Goal: Task Accomplishment & Management: Complete application form

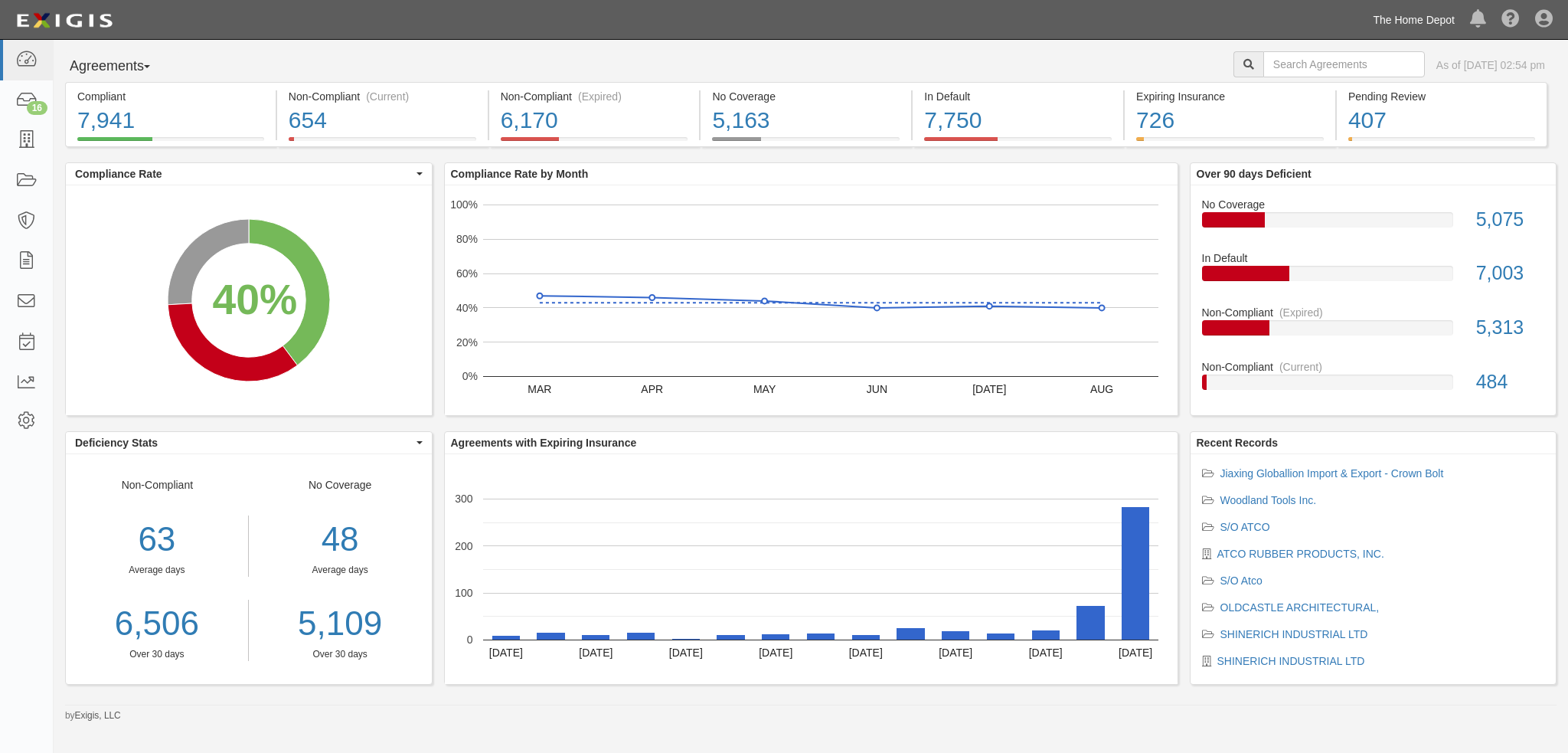
click at [1407, 15] on link "The Home Depot" at bounding box center [1414, 20] width 98 height 31
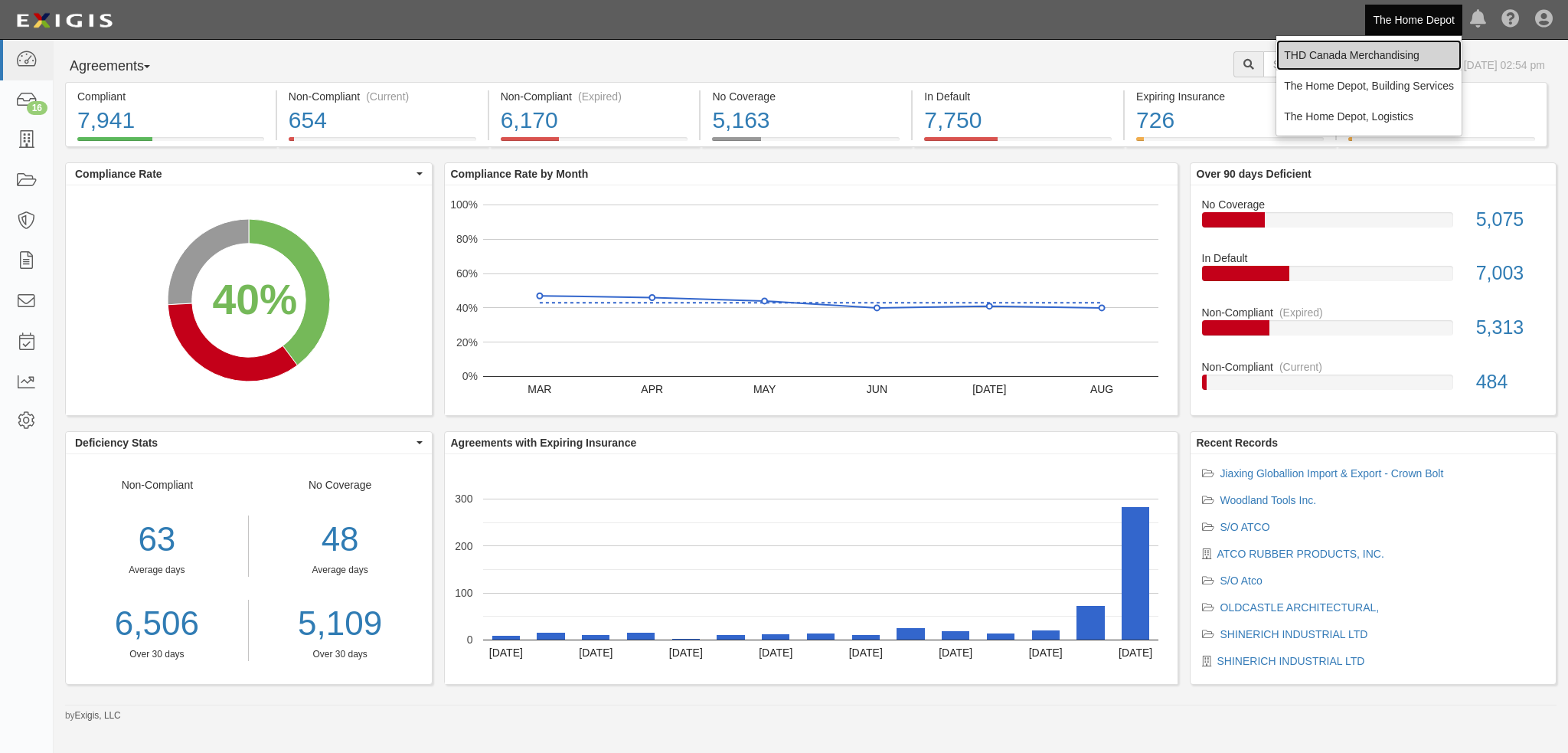
click at [1353, 54] on link "THD Canada Merchandising" at bounding box center [1368, 55] width 185 height 31
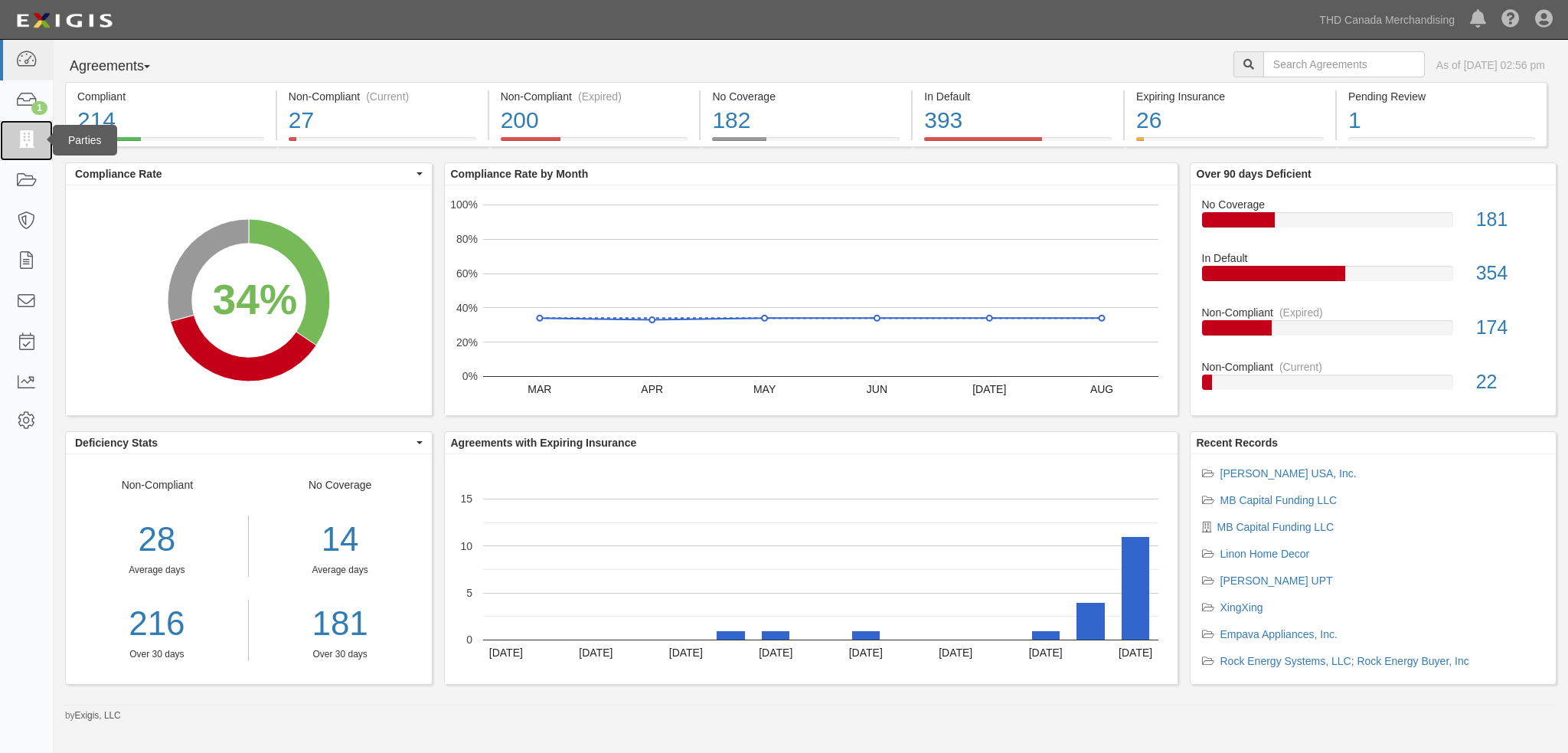
click at [27, 146] on icon at bounding box center [26, 141] width 21 height 18
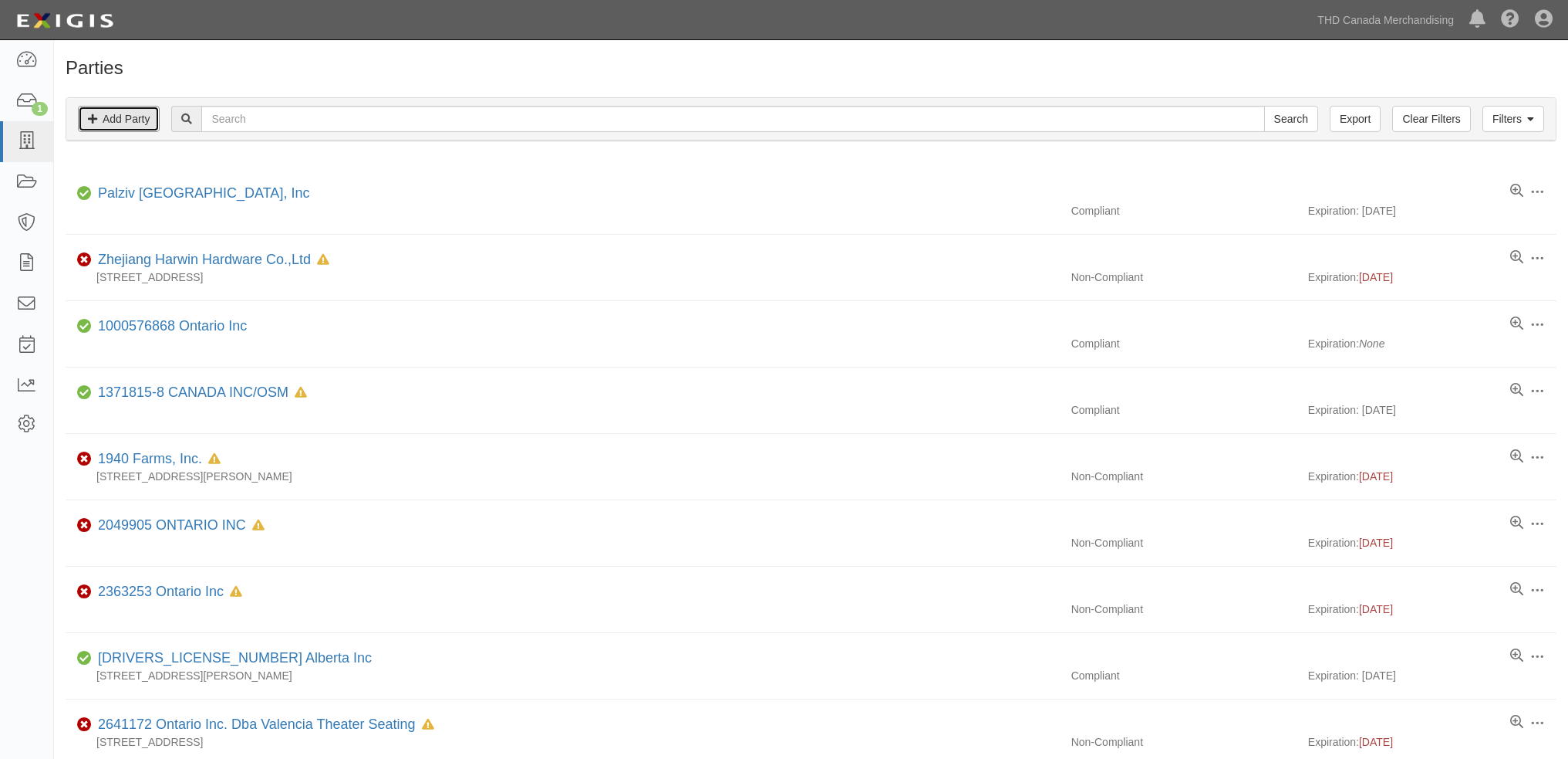
drag, startPoint x: 127, startPoint y: 118, endPoint x: 131, endPoint y: 139, distance: 21.4
click at [127, 119] on link "Add Party" at bounding box center [119, 118] width 82 height 26
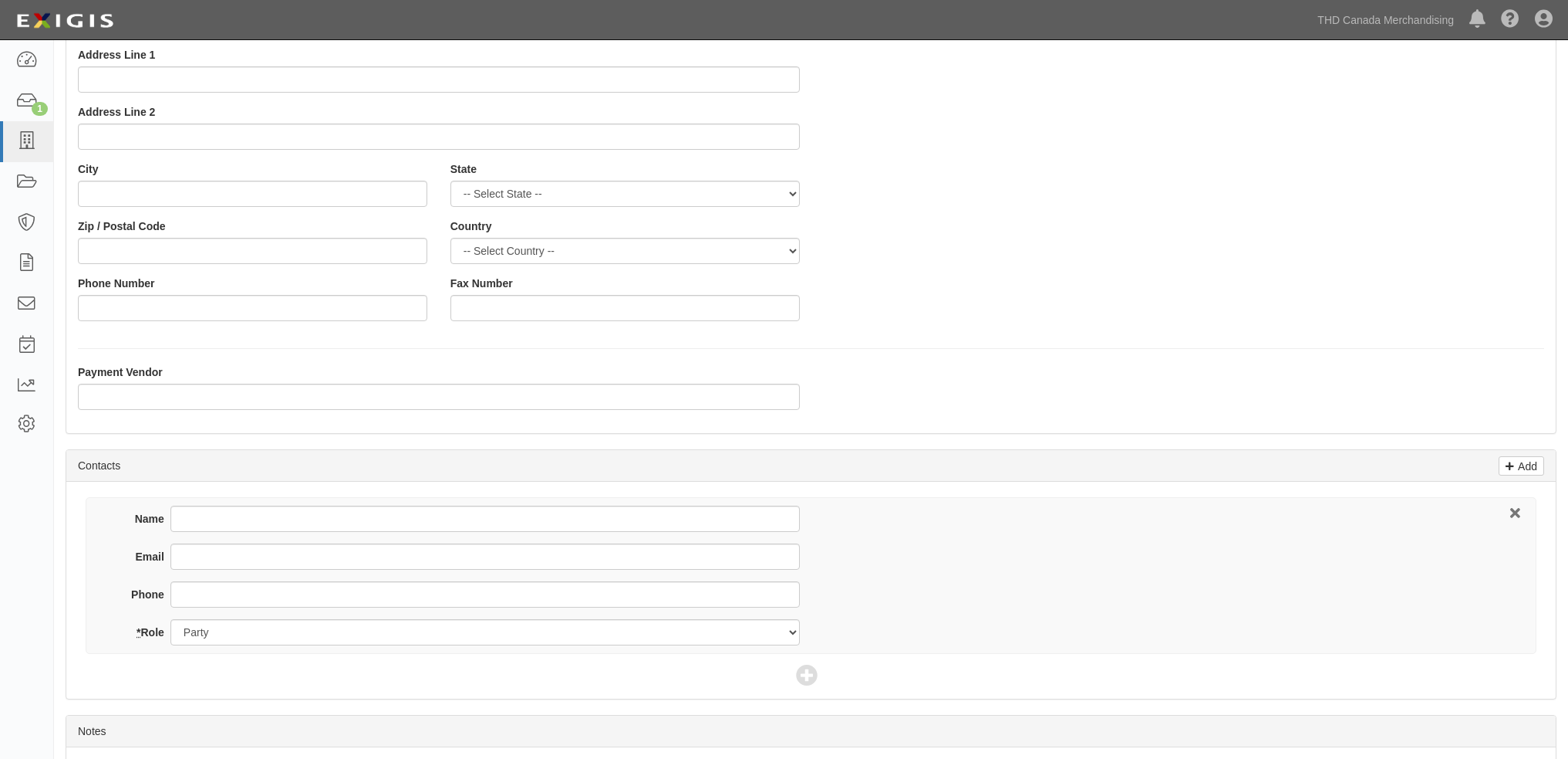
scroll to position [285, 0]
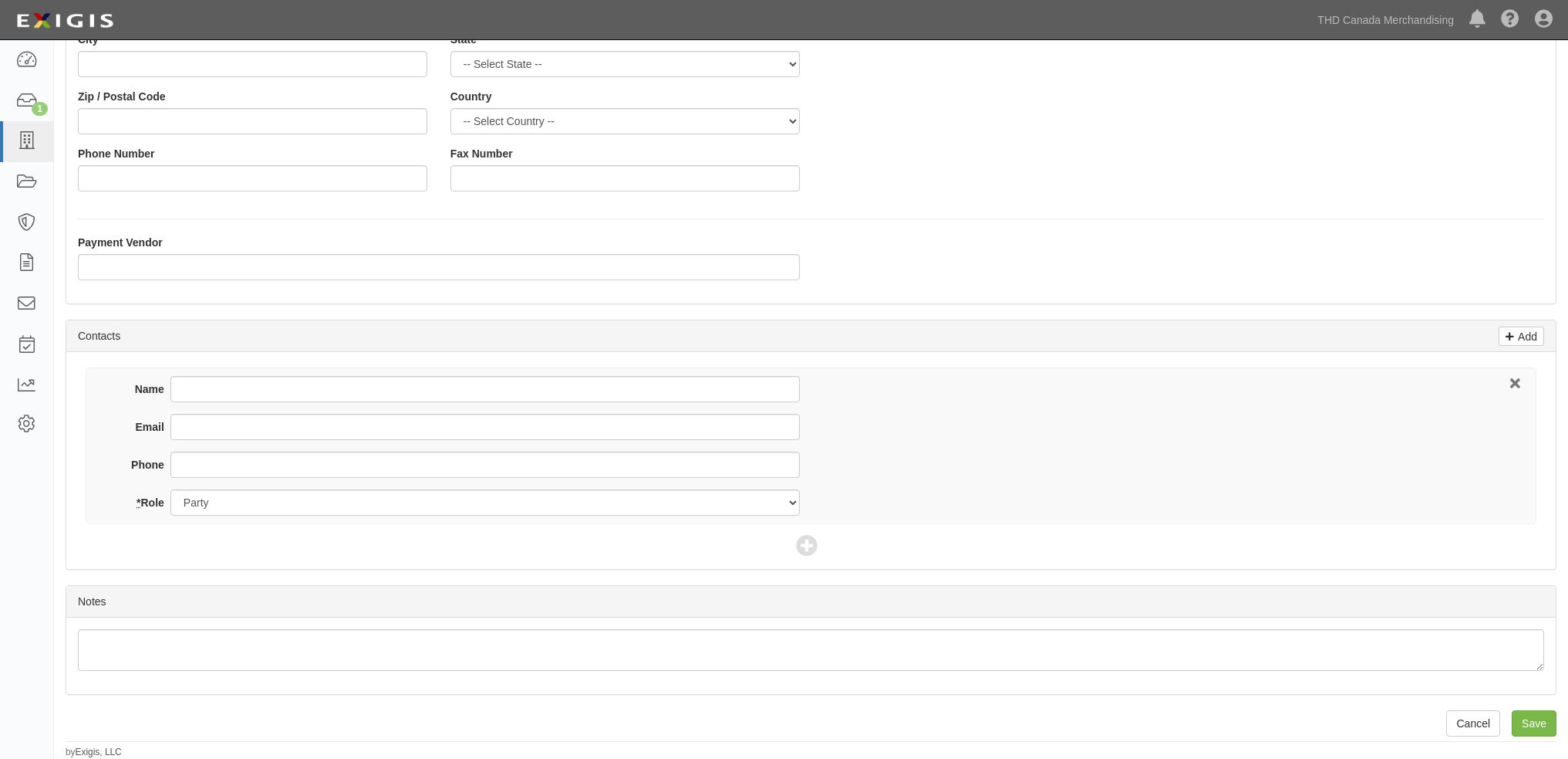
type input "Societe Effitray Inc."
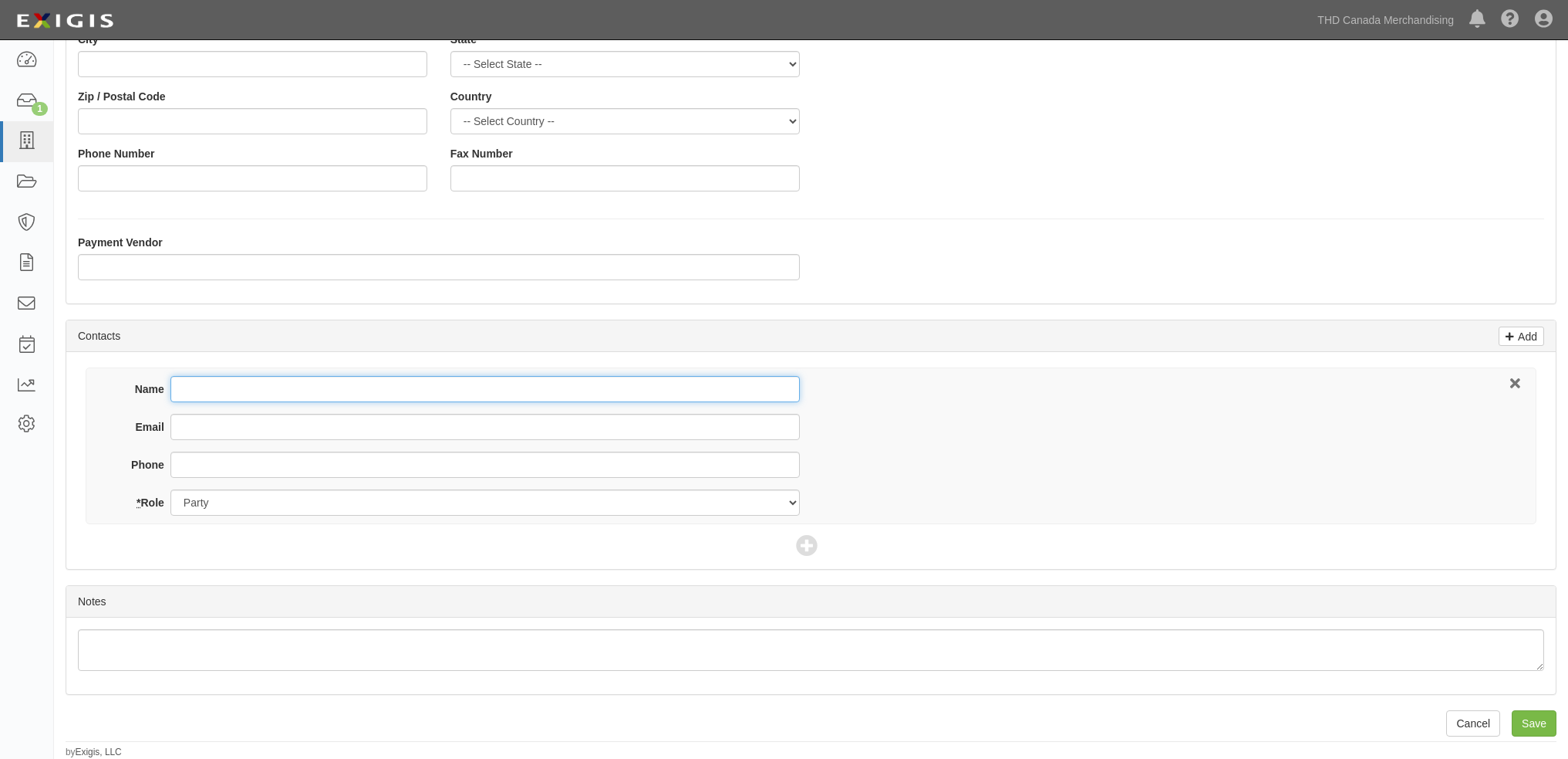
click at [220, 389] on input "Name" at bounding box center [485, 388] width 630 height 26
type input "Frederic Boucher"
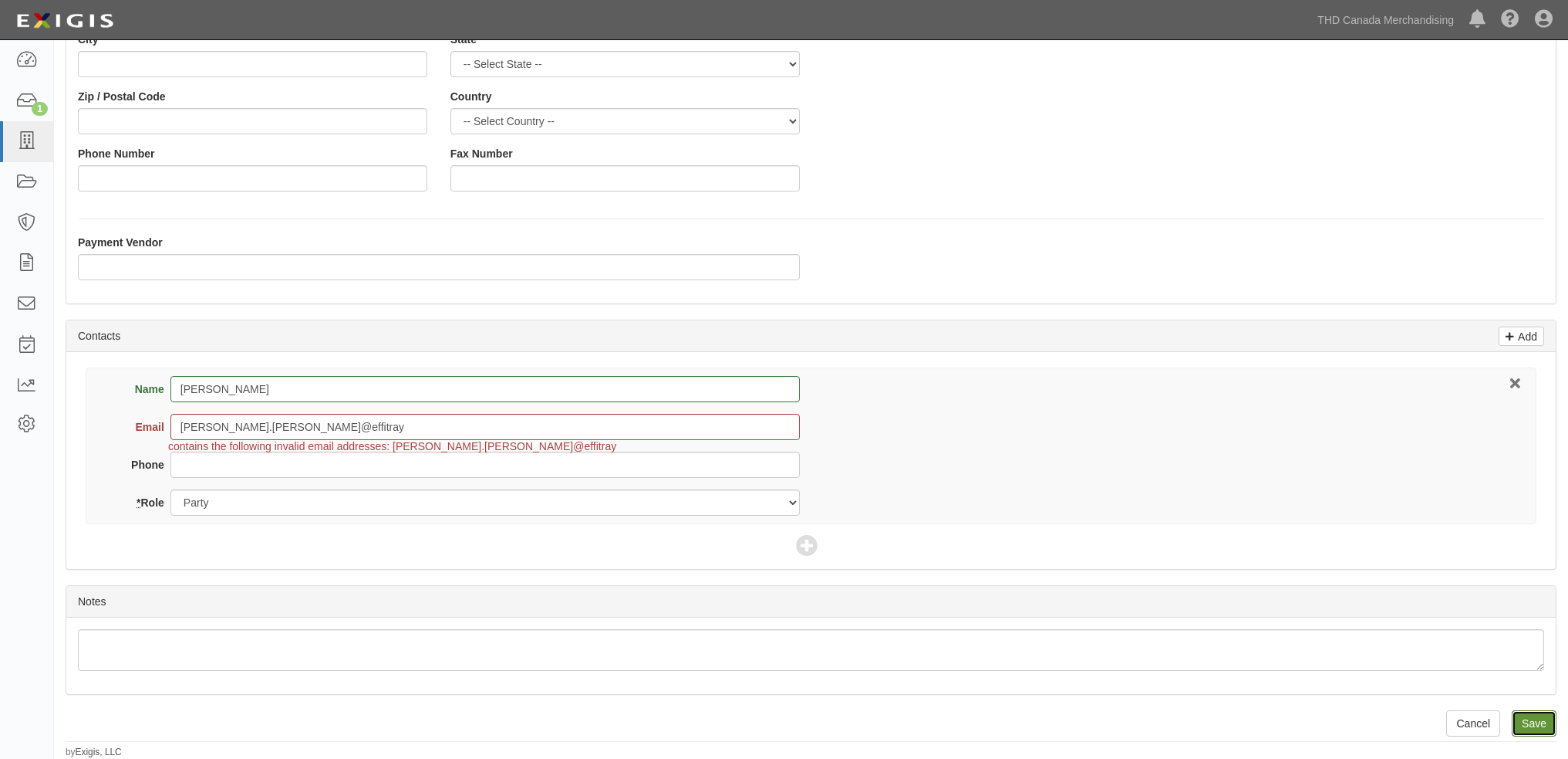
click at [1550, 717] on input "Save" at bounding box center [1534, 722] width 45 height 26
click at [395, 429] on input "frederic.boucher@effitray" at bounding box center [485, 426] width 630 height 26
type input "frederic.boucher@effitray.com"
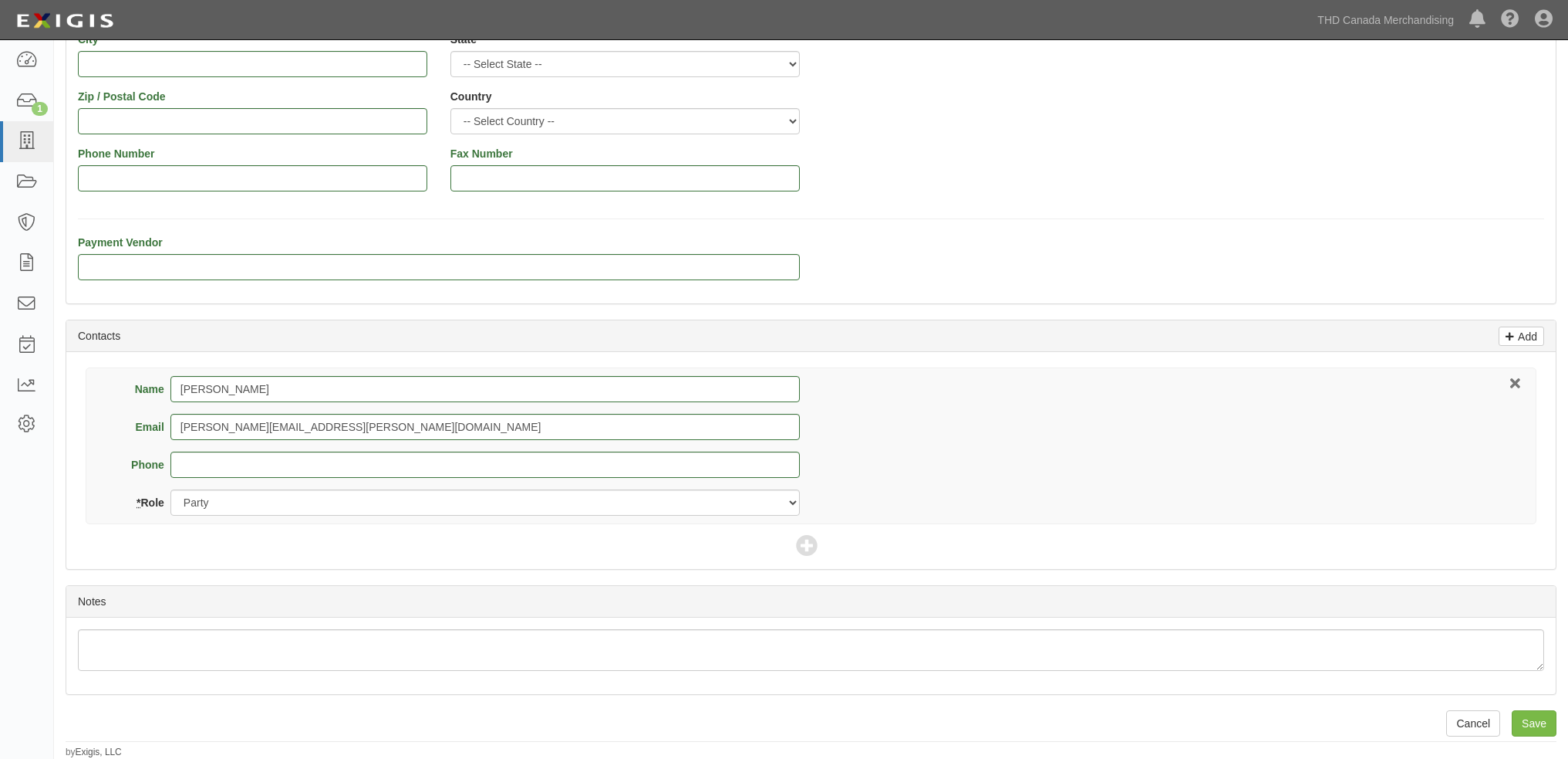
click at [1161, 433] on div "Name Frederic Boucher Email frederic.boucher@effitray.com Phone * Role Party Br…" at bounding box center [811, 445] width 1451 height 156
click at [1545, 731] on input "Save" at bounding box center [1534, 722] width 45 height 26
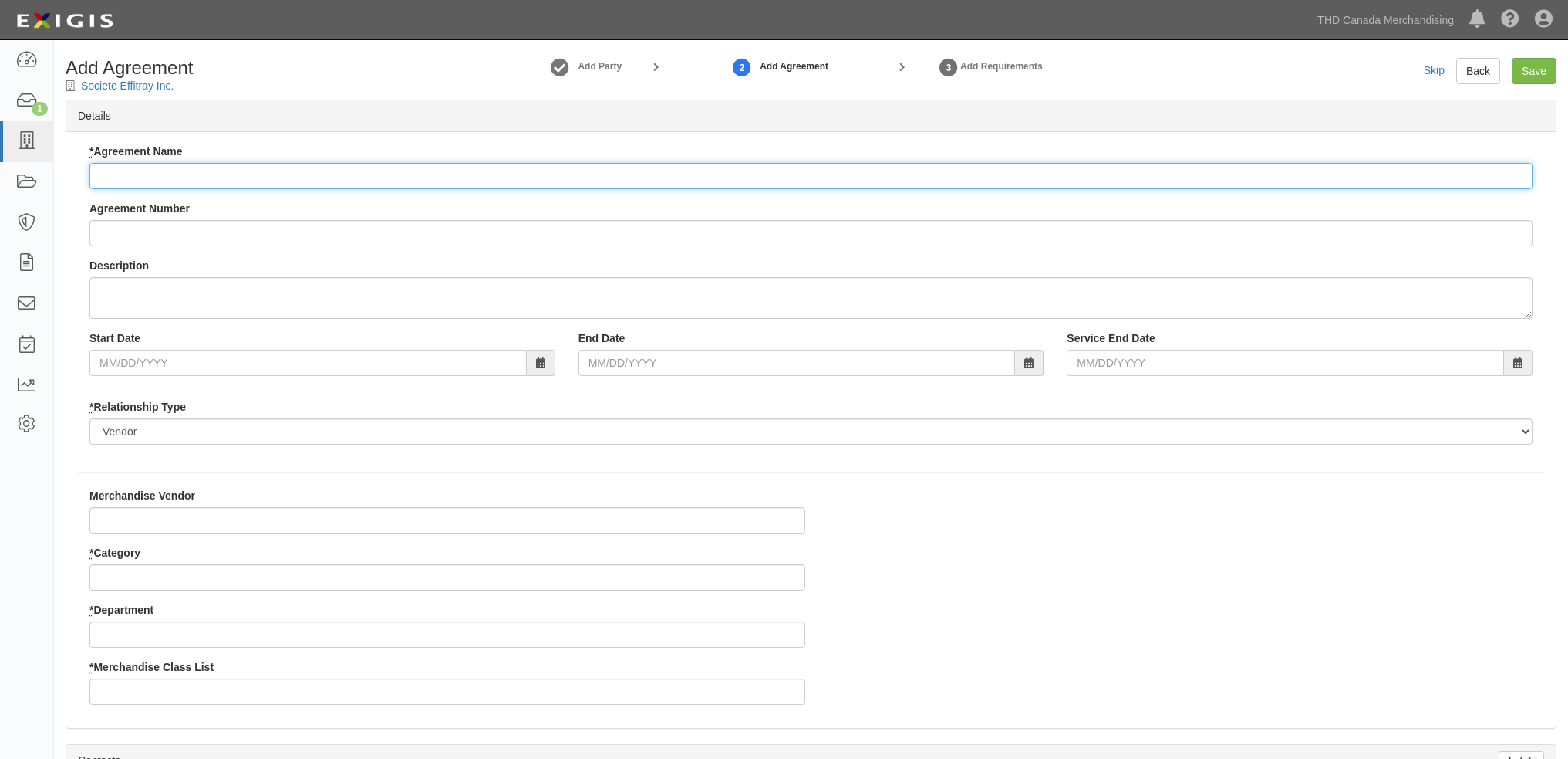
click at [189, 178] on input "* Agreement Name" at bounding box center [810, 175] width 1443 height 26
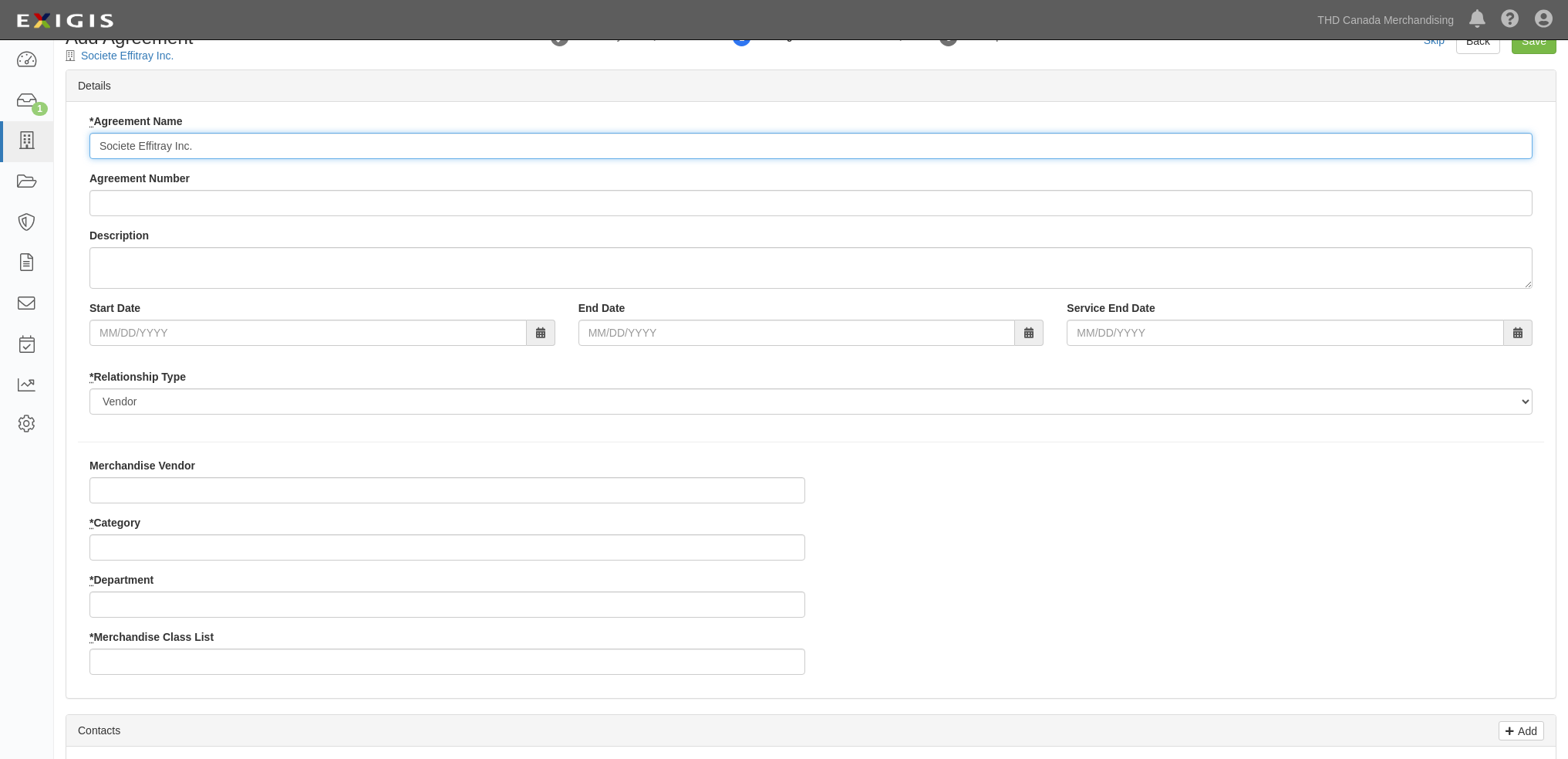
scroll to position [77, 0]
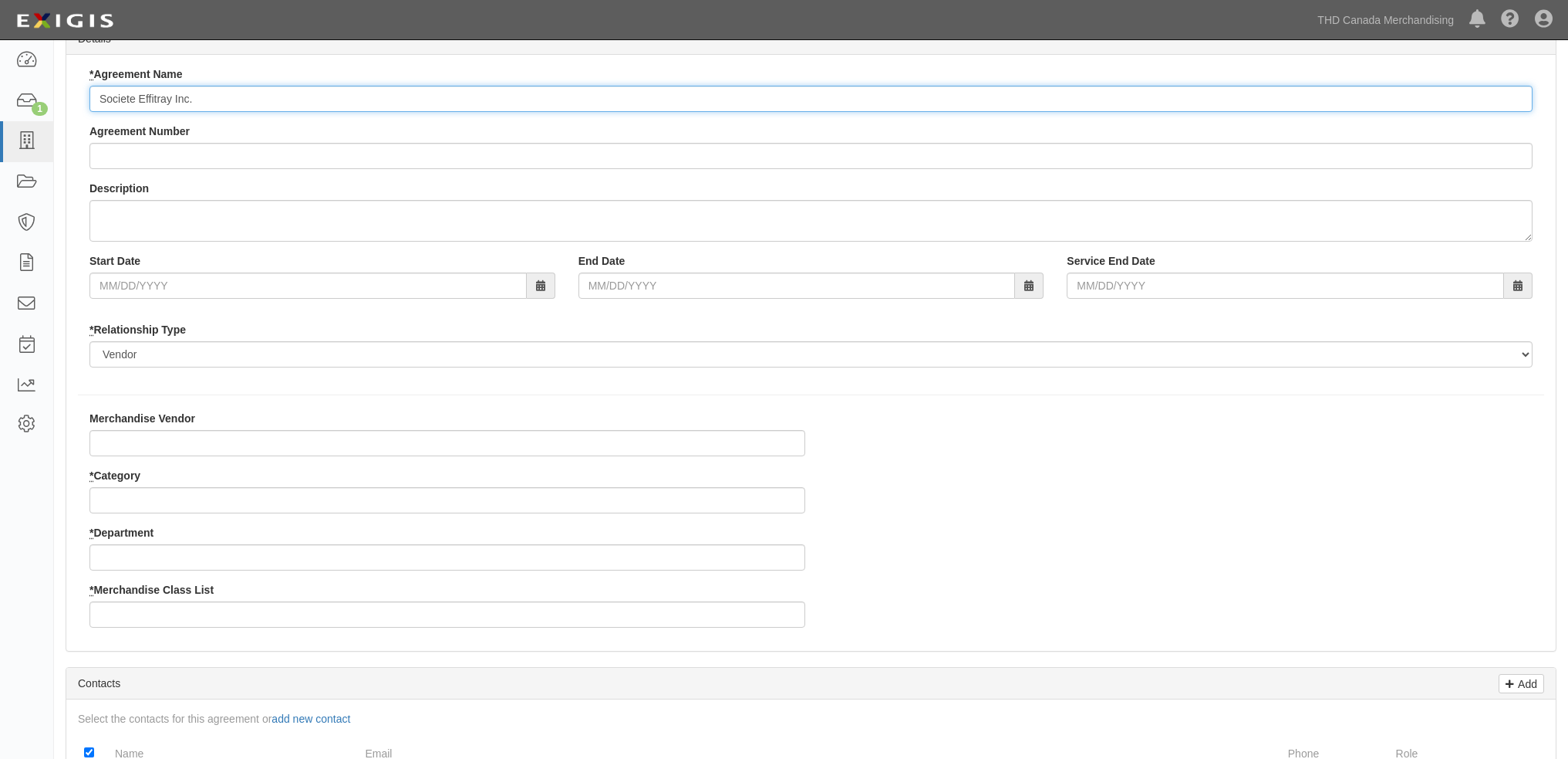
type input "Societe Effitray Inc."
click at [143, 497] on input "* Category" at bounding box center [447, 500] width 716 height 26
type input "4"
click at [190, 552] on input "* Department" at bounding box center [447, 557] width 716 height 26
type input "21"
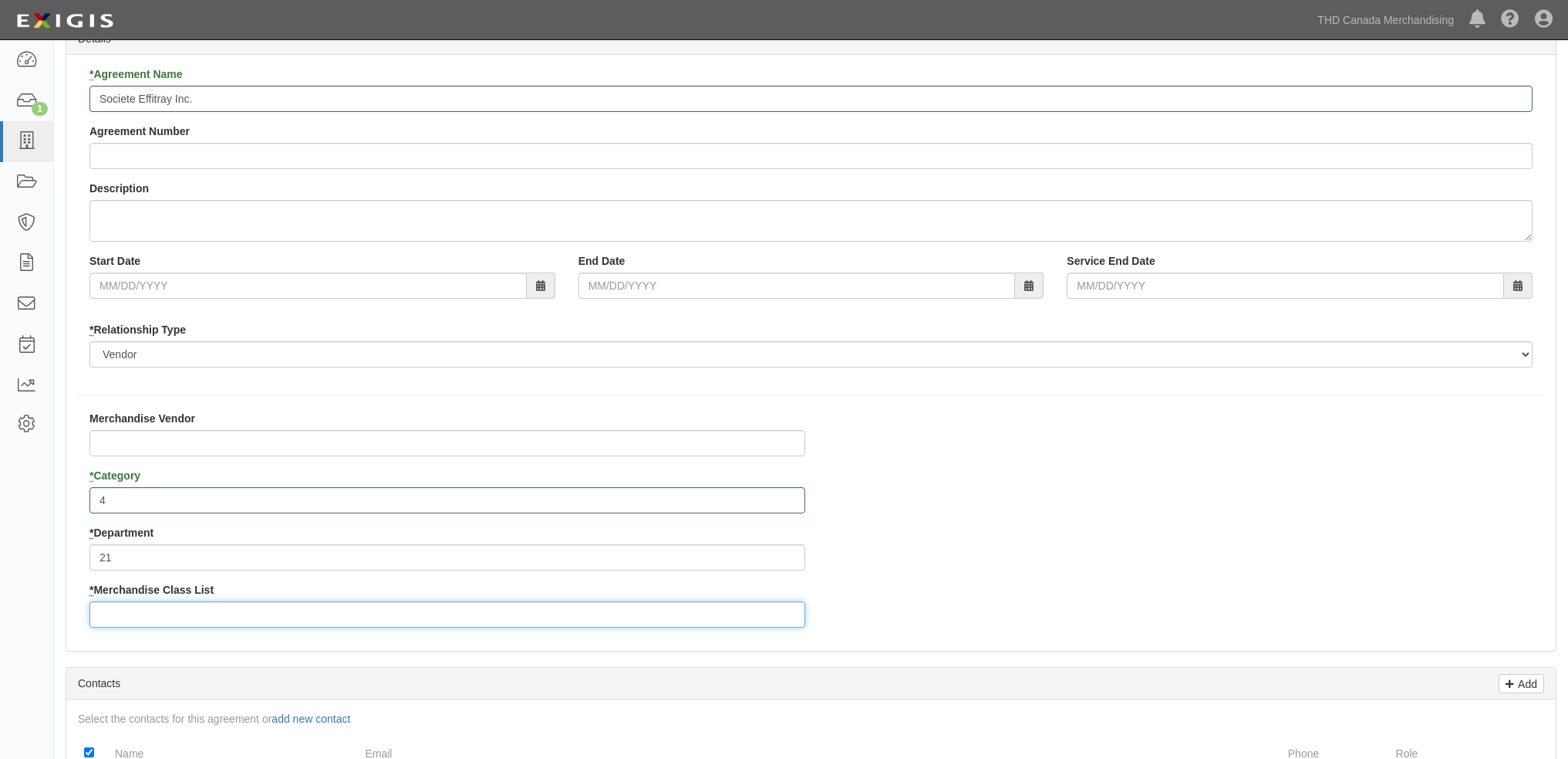
click at [173, 618] on input "* Merchandise Class List" at bounding box center [447, 614] width 716 height 26
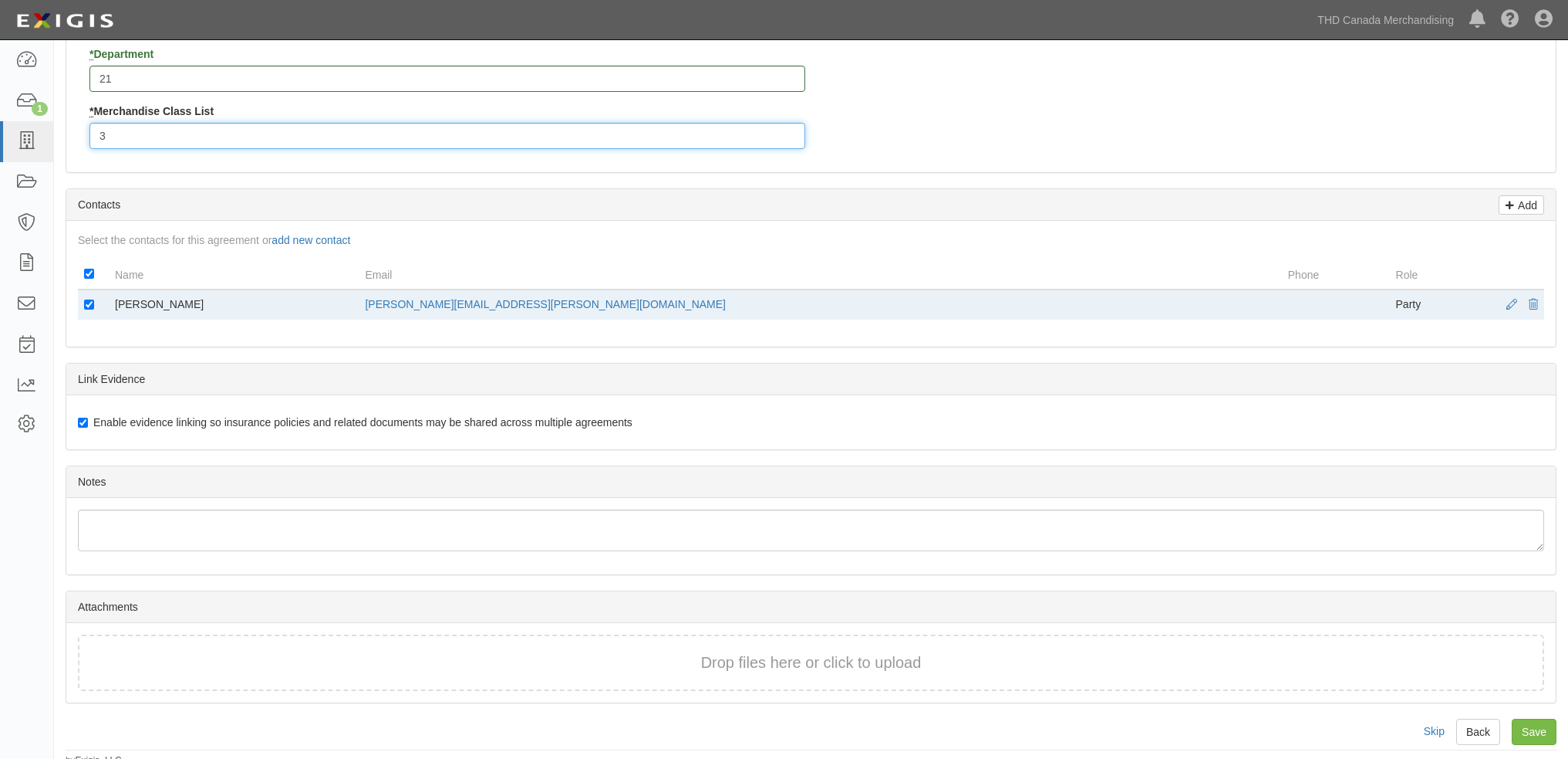
scroll to position [564, 0]
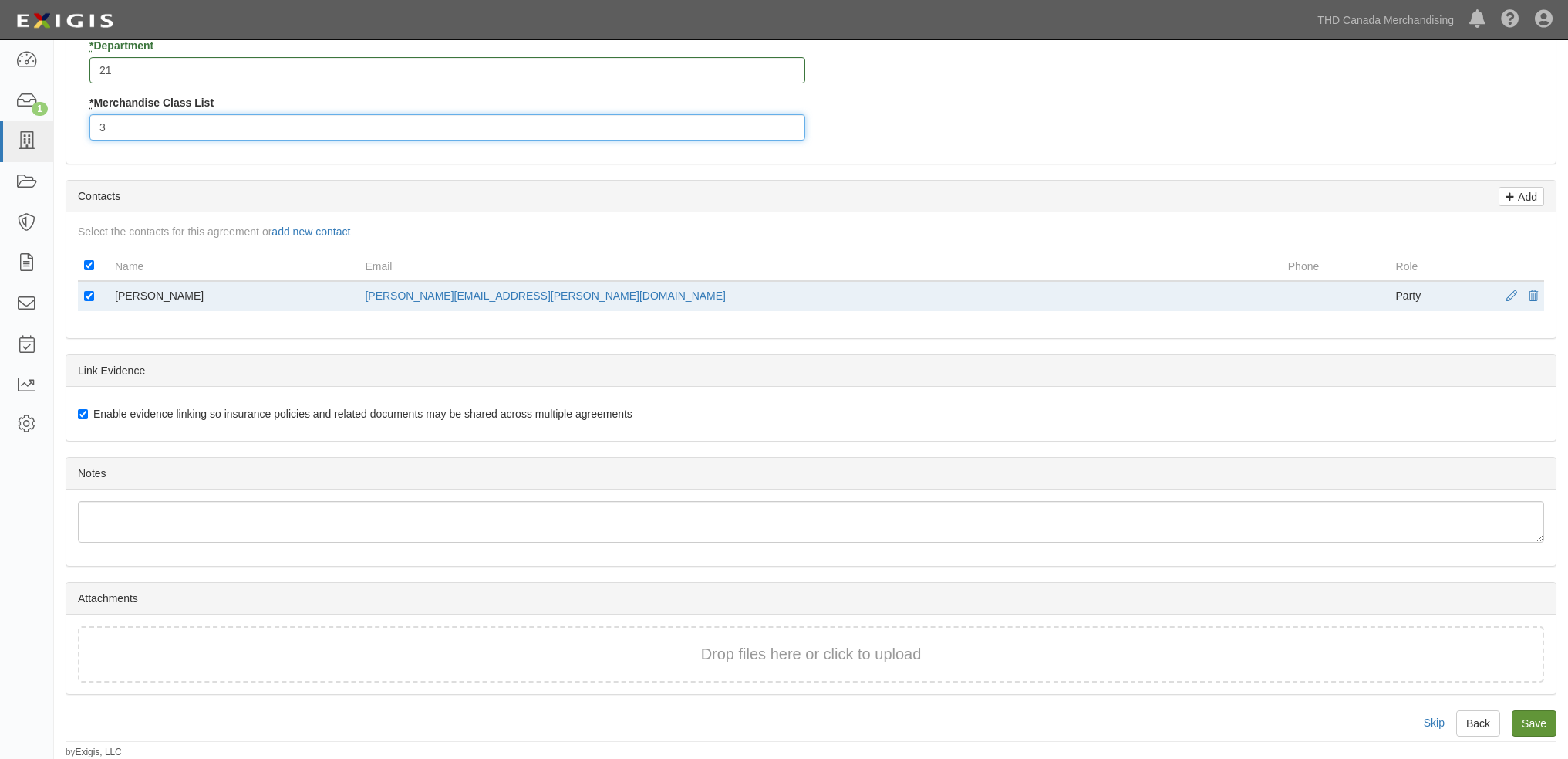
type input "3"
click at [1524, 725] on input "Save" at bounding box center [1534, 722] width 45 height 26
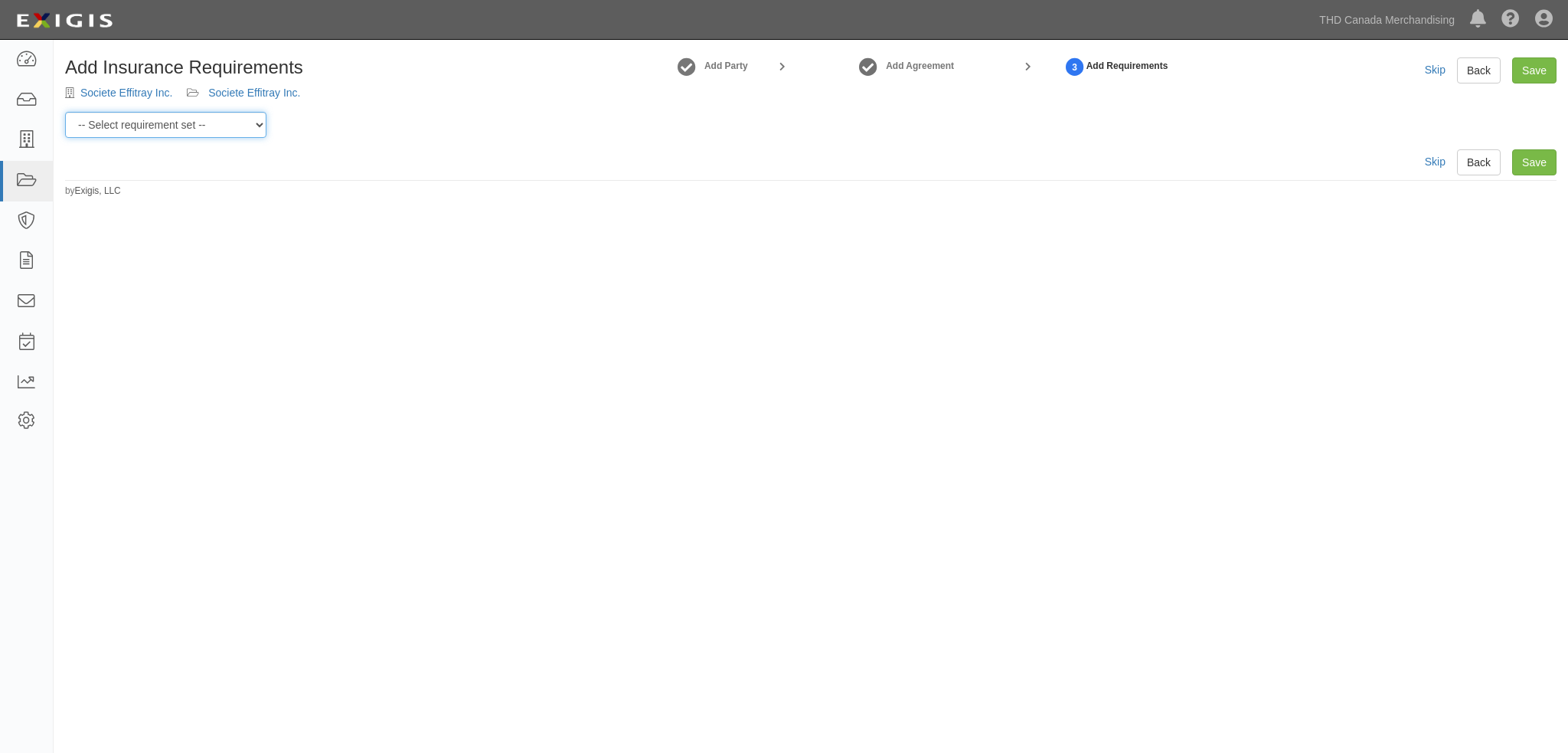
click at [212, 123] on select "-- Select requirement set -- $20M GL (Canadian Supplier) $20M GL (Non-Canadian …" at bounding box center [165, 124] width 201 height 26
select select "37053"
click at [65, 112] on select "-- Select requirement set -- $20M GL (Canadian Supplier) $20M GL (Non-Canadian …" at bounding box center [165, 124] width 201 height 26
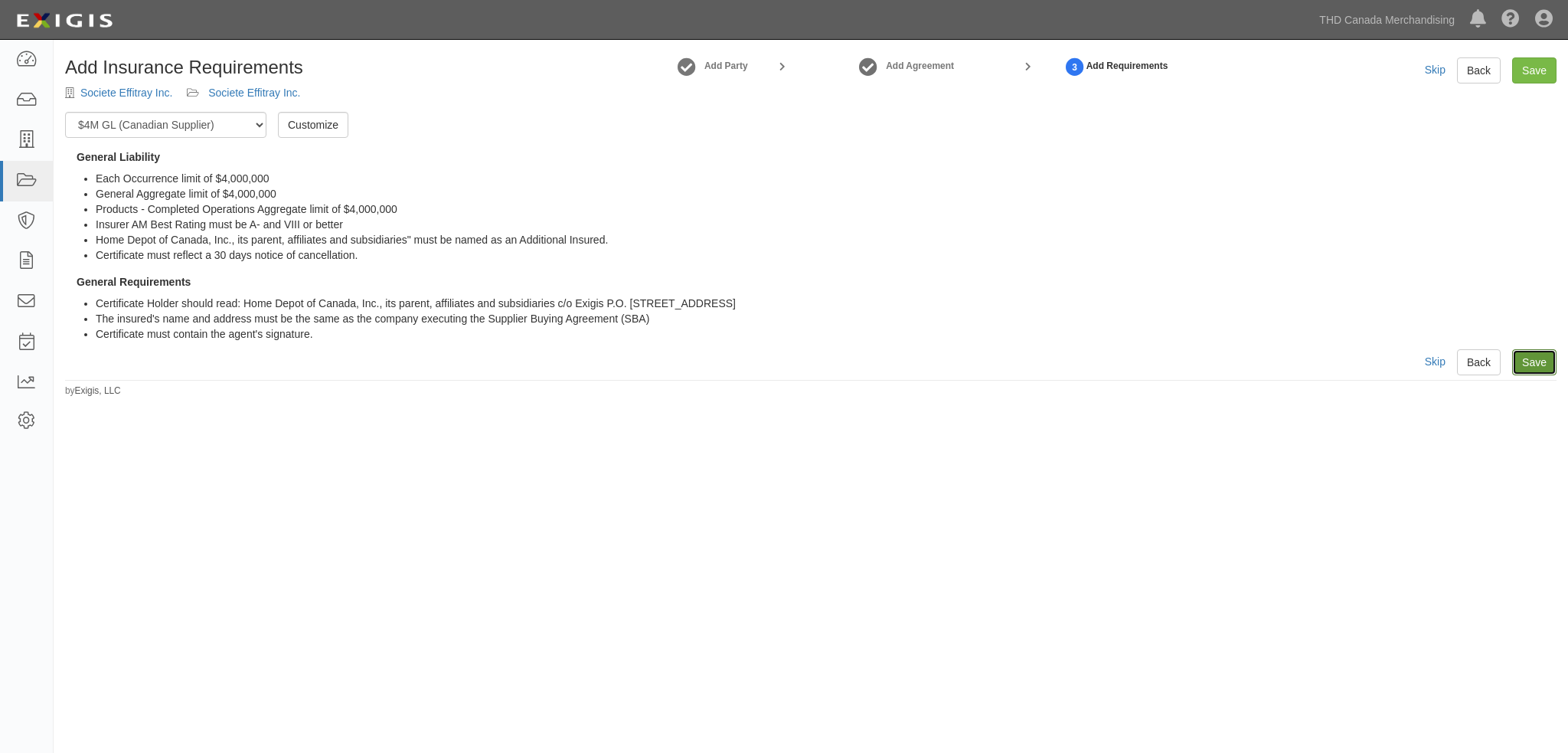
click at [1533, 367] on link "Save" at bounding box center [1534, 362] width 44 height 26
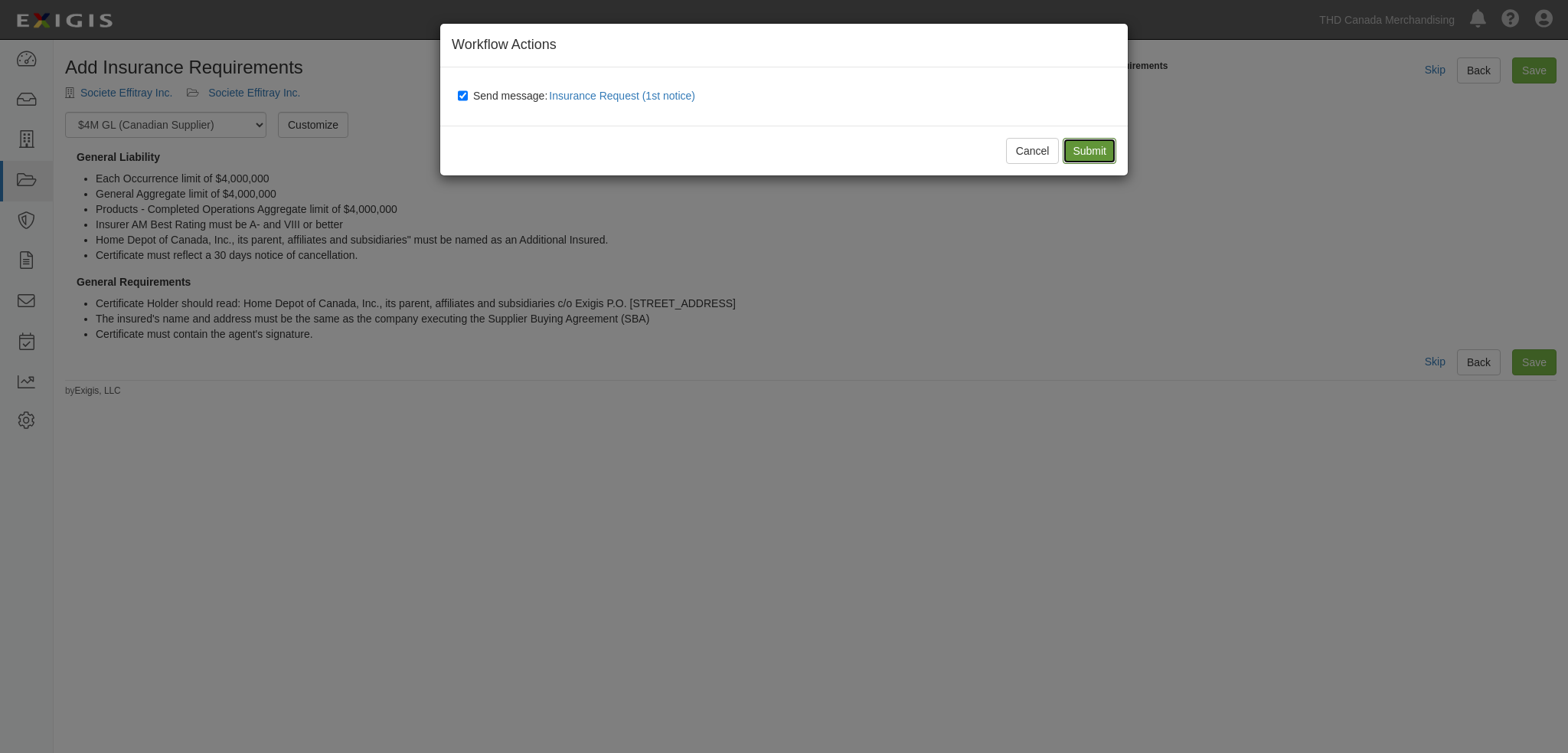
click at [1109, 158] on input "Submit" at bounding box center [1089, 150] width 53 height 26
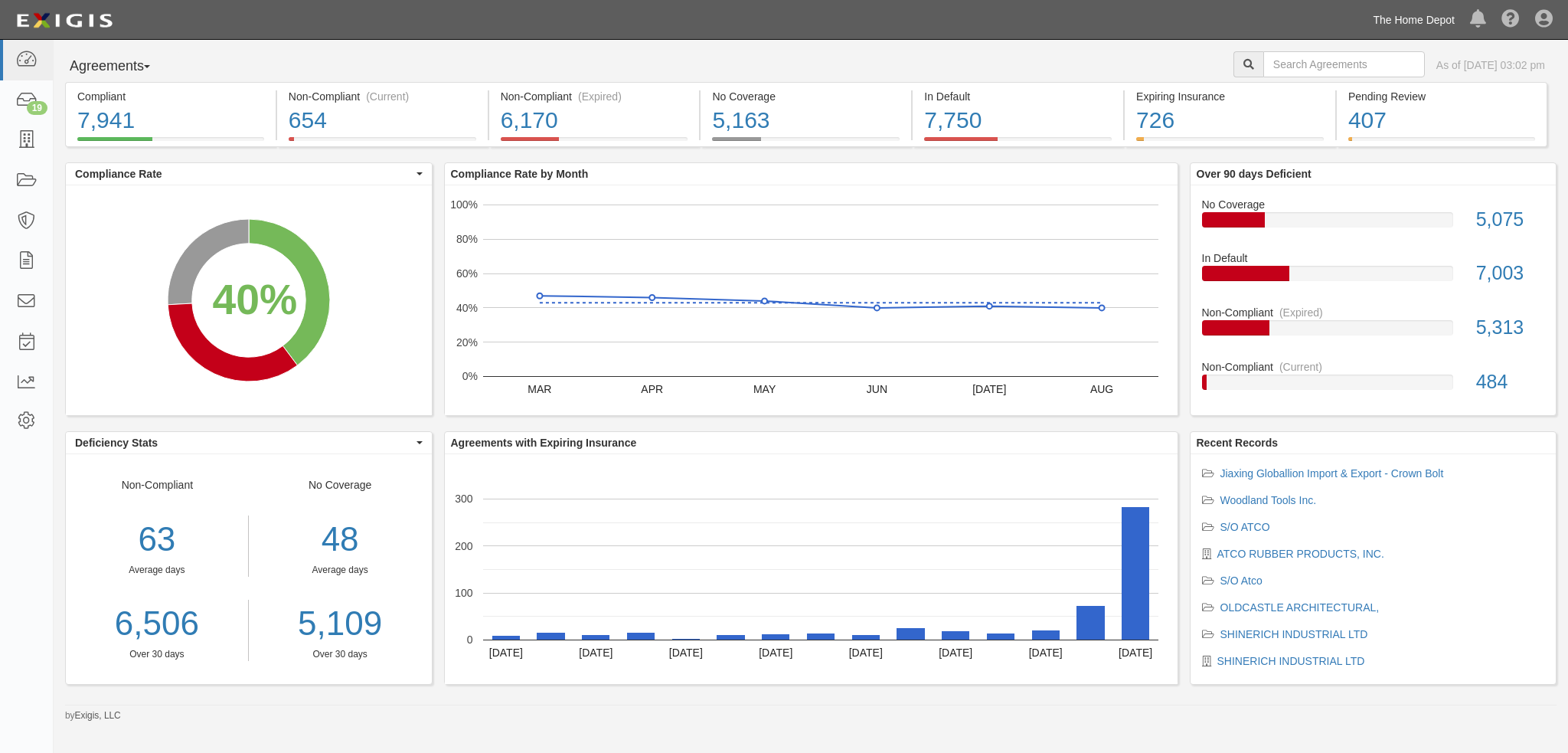
click at [1386, 20] on link "The Home Depot" at bounding box center [1414, 20] width 98 height 31
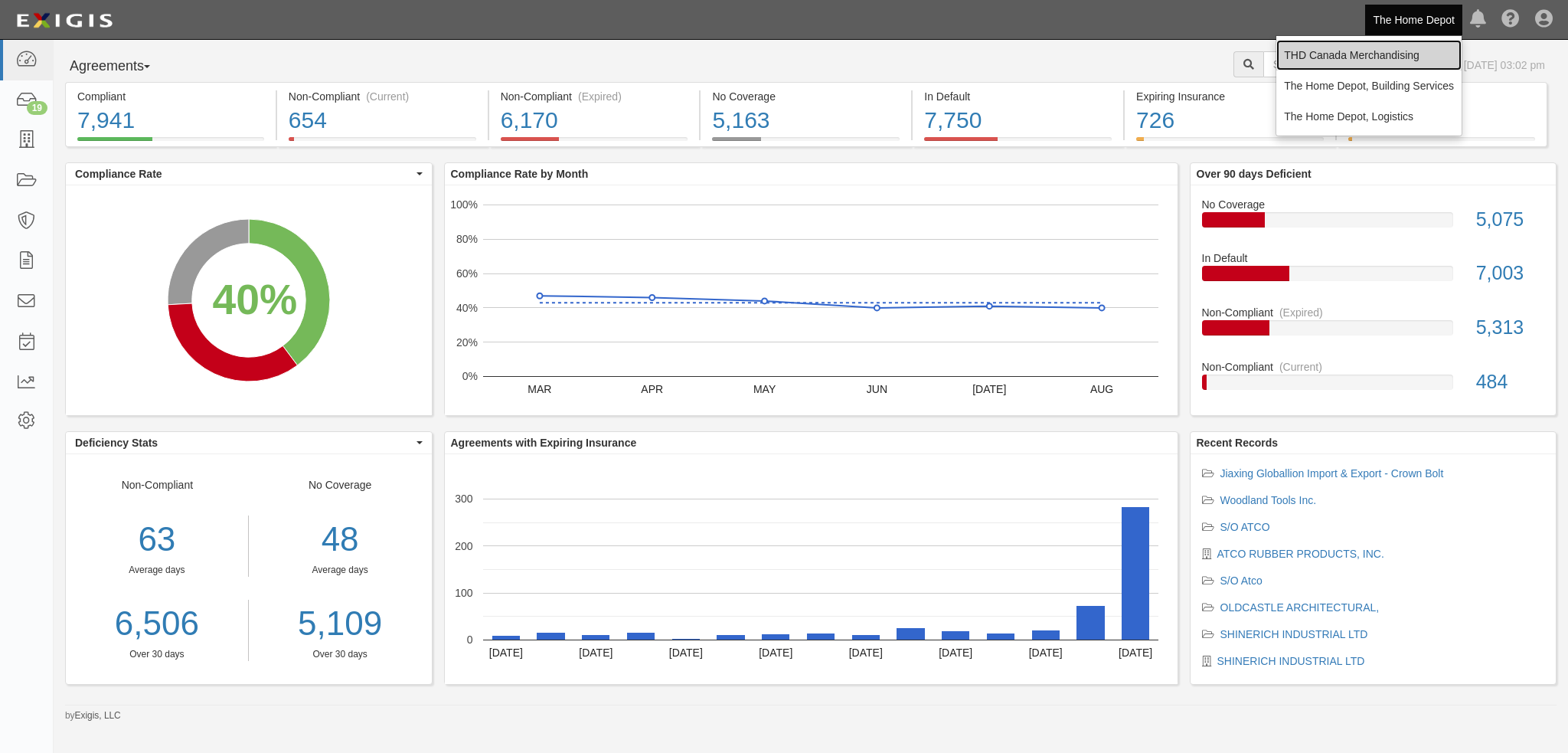
click at [1381, 57] on link "THD Canada Merchandising" at bounding box center [1368, 55] width 185 height 31
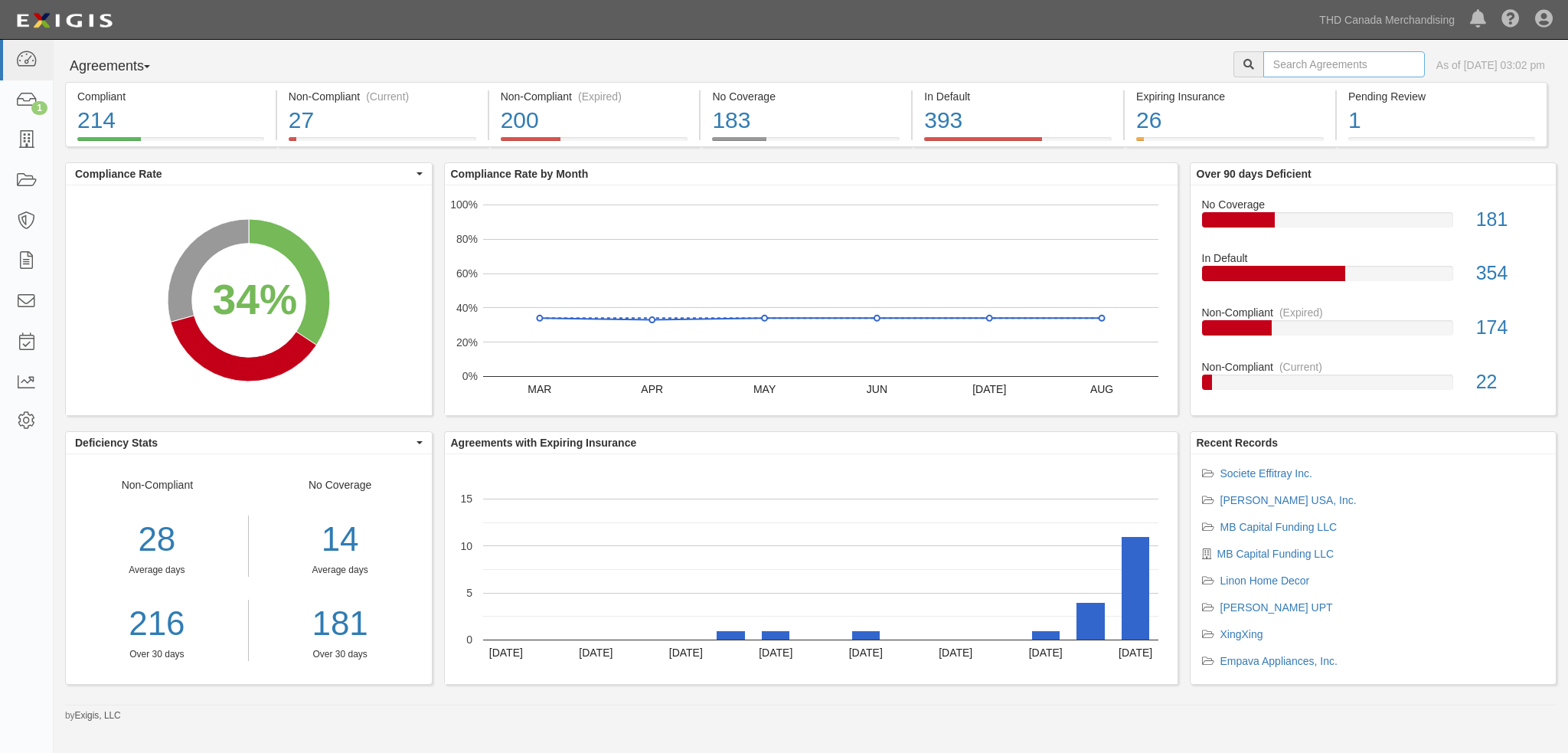
click at [1300, 62] on input "text" at bounding box center [1345, 64] width 161 height 26
type input "bluebell international"
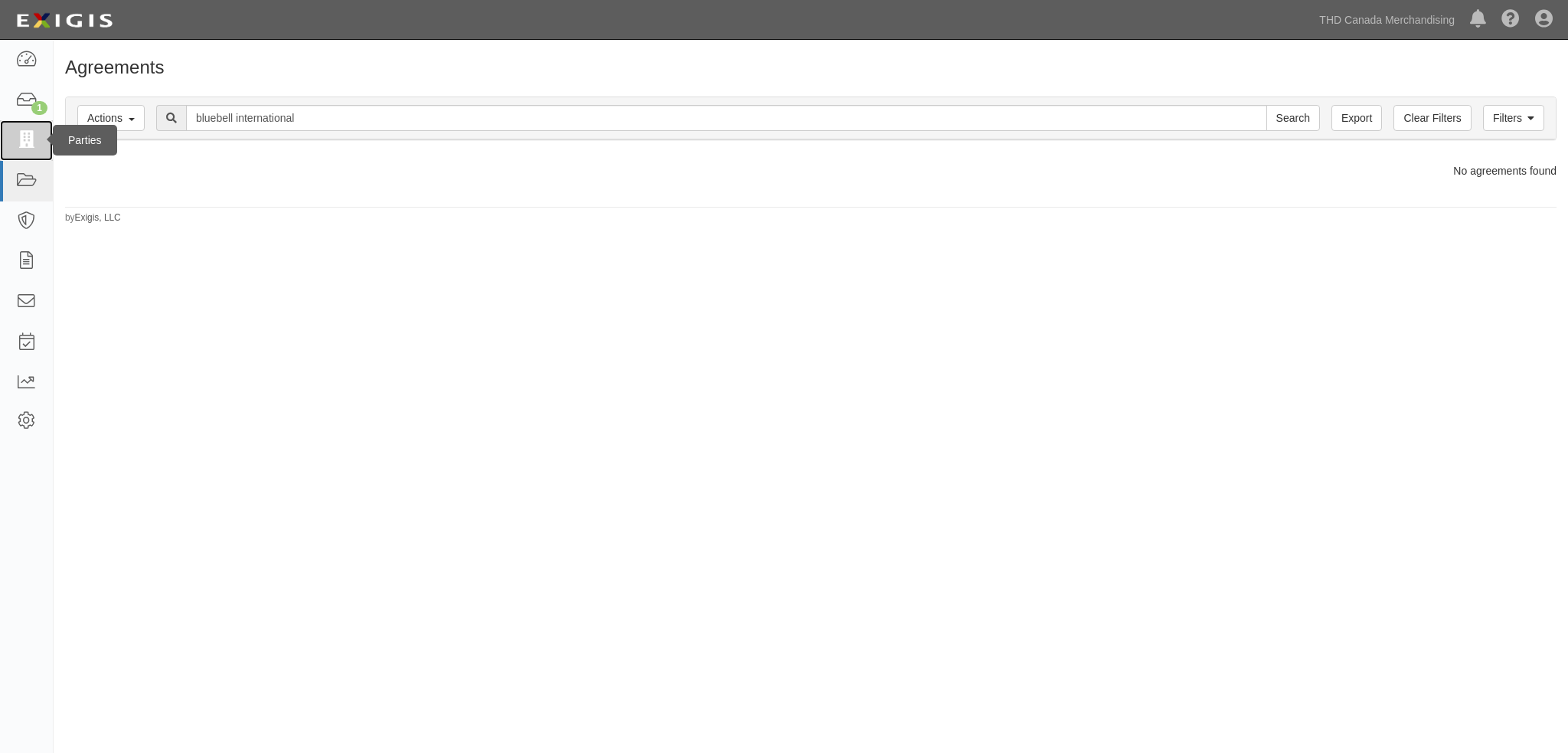
click at [25, 145] on icon at bounding box center [26, 141] width 21 height 18
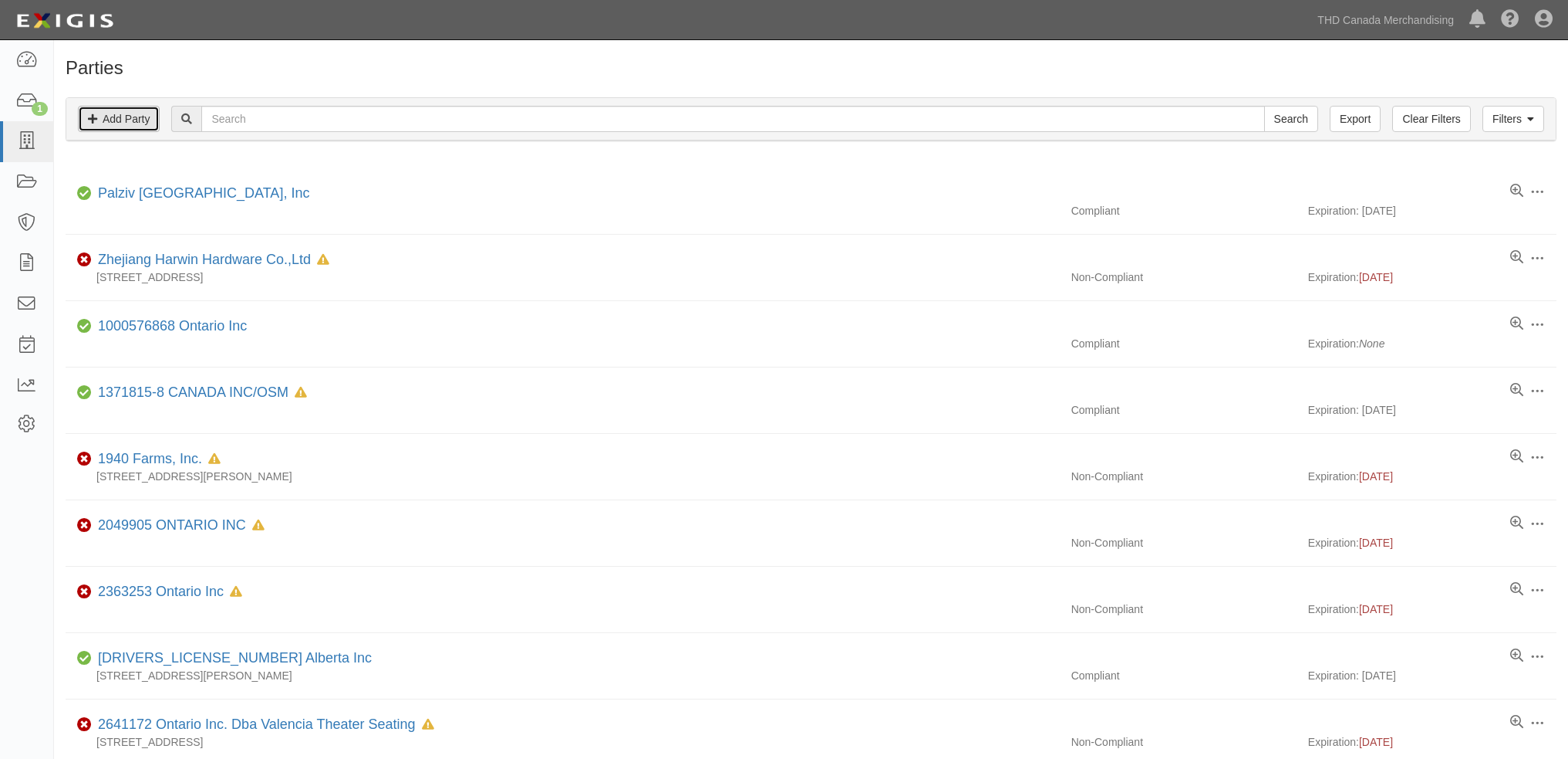
click at [126, 125] on link "Add Party" at bounding box center [119, 118] width 82 height 26
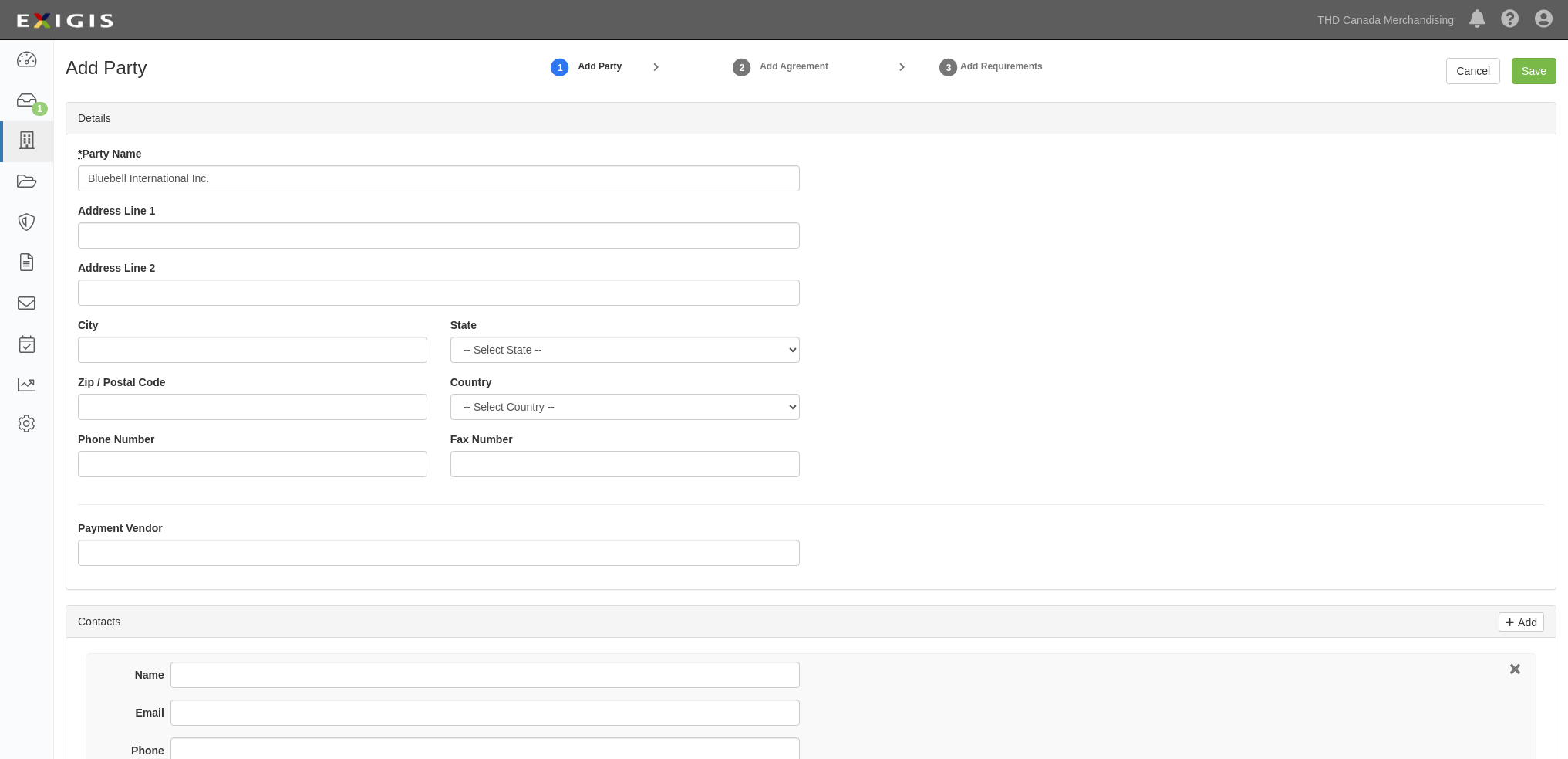
type input "Bluebell International Inc."
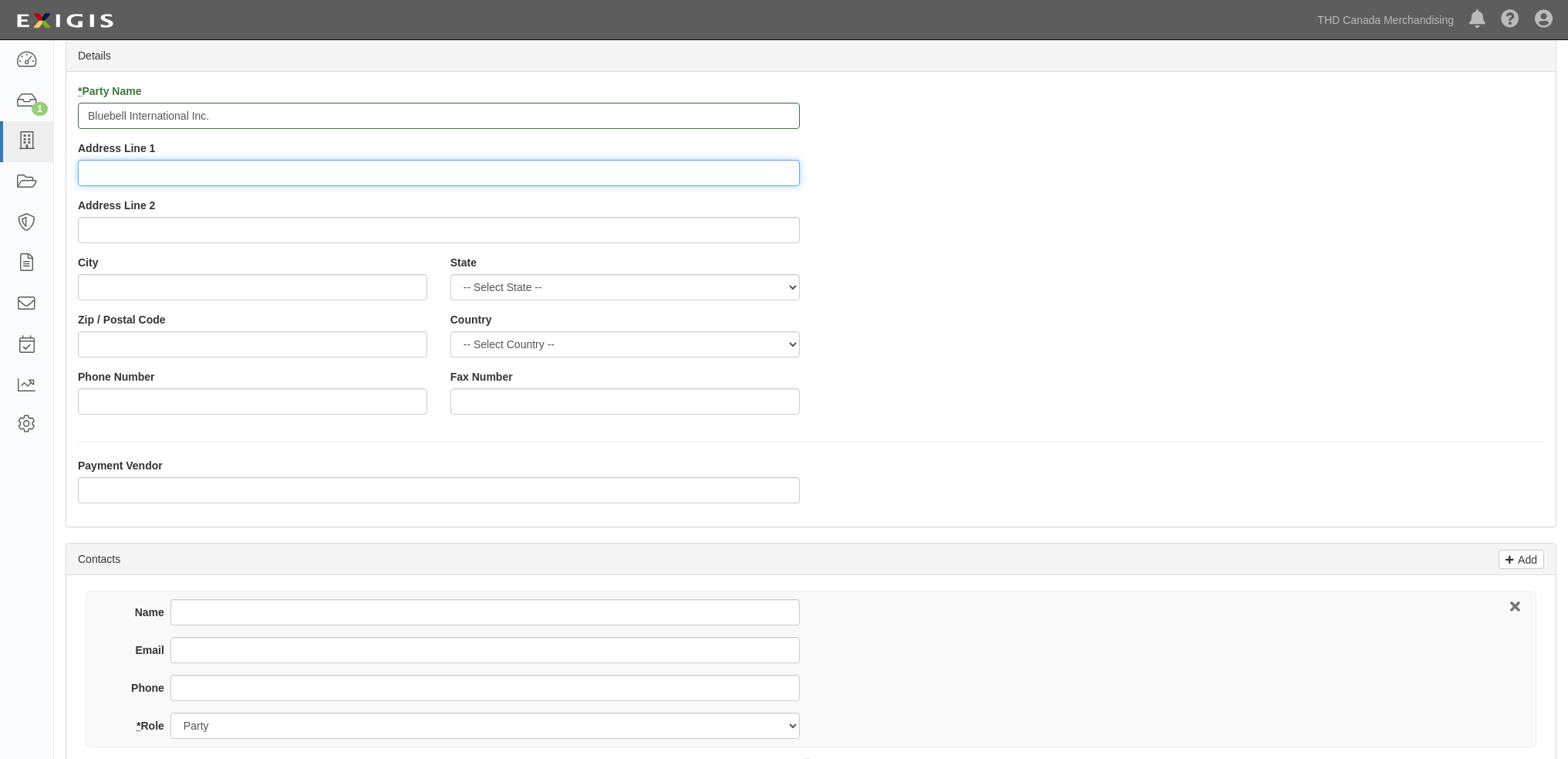
scroll to position [155, 0]
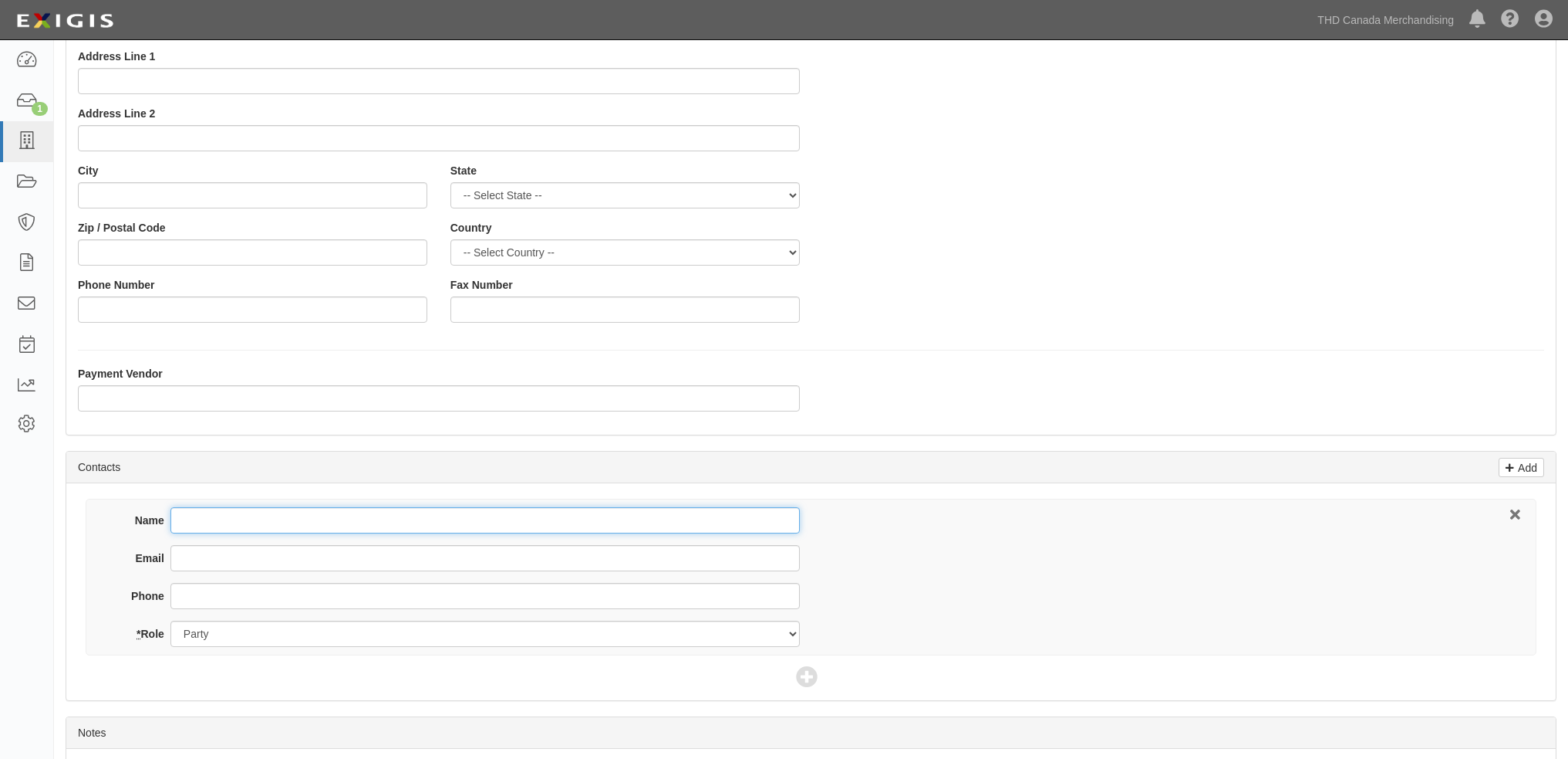
click at [268, 515] on input "Name" at bounding box center [485, 519] width 630 height 26
type input "Zhenghong Wang"
click at [319, 560] on input "Email" at bounding box center [485, 558] width 630 height 26
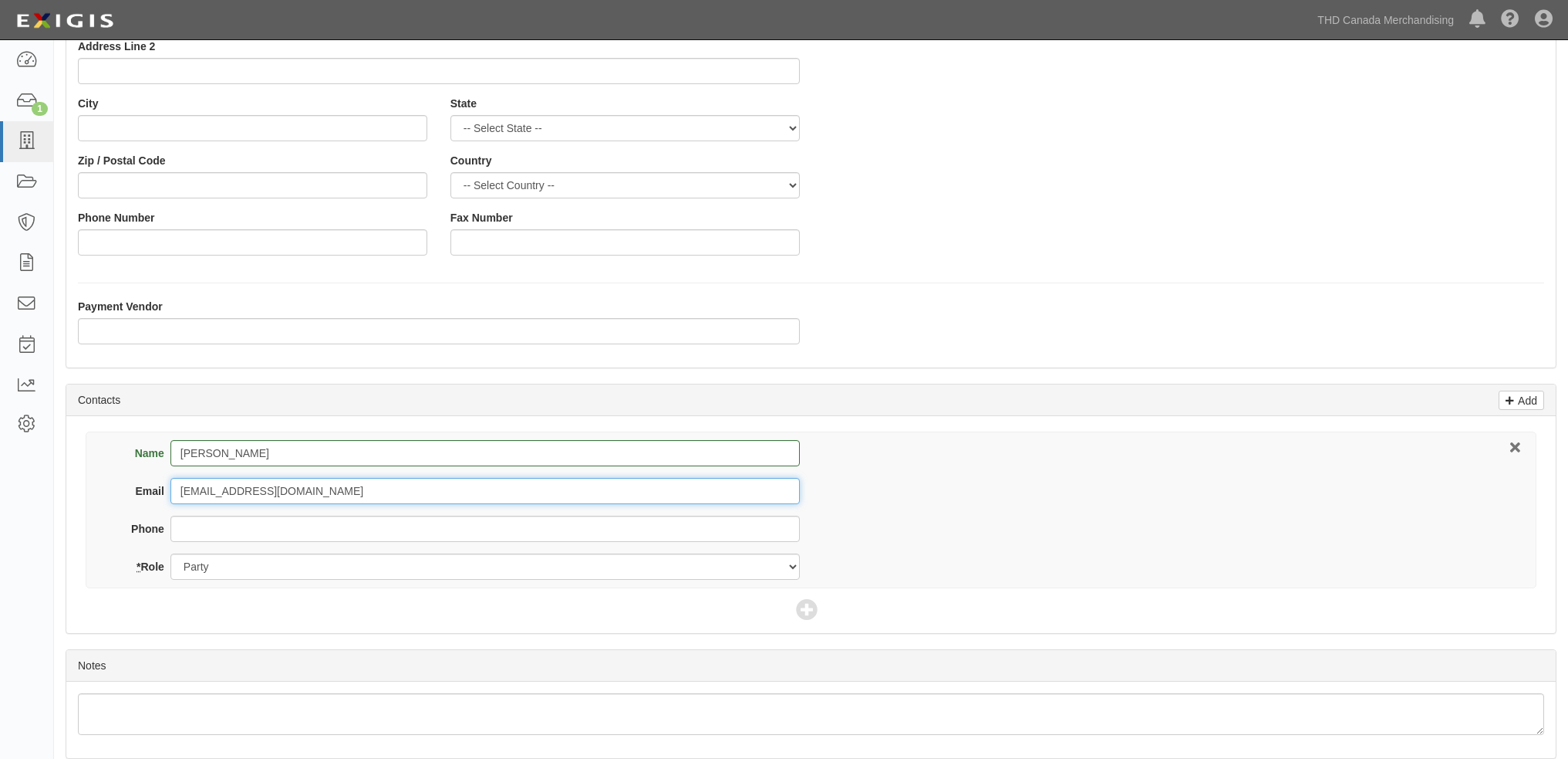
scroll to position [285, 0]
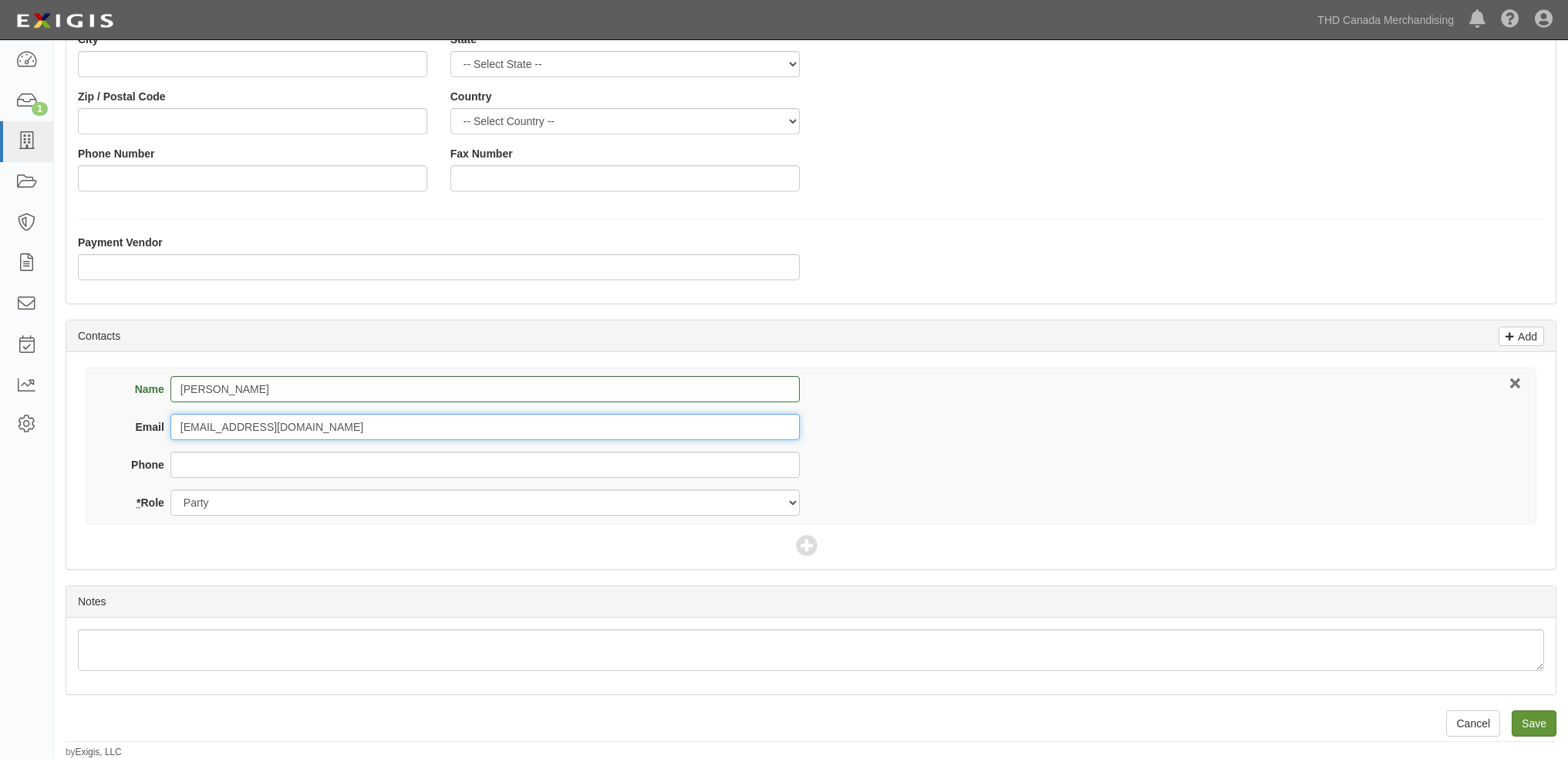
type input "godgirlzy@outlook.com"
click at [1537, 721] on input "Save" at bounding box center [1534, 722] width 45 height 26
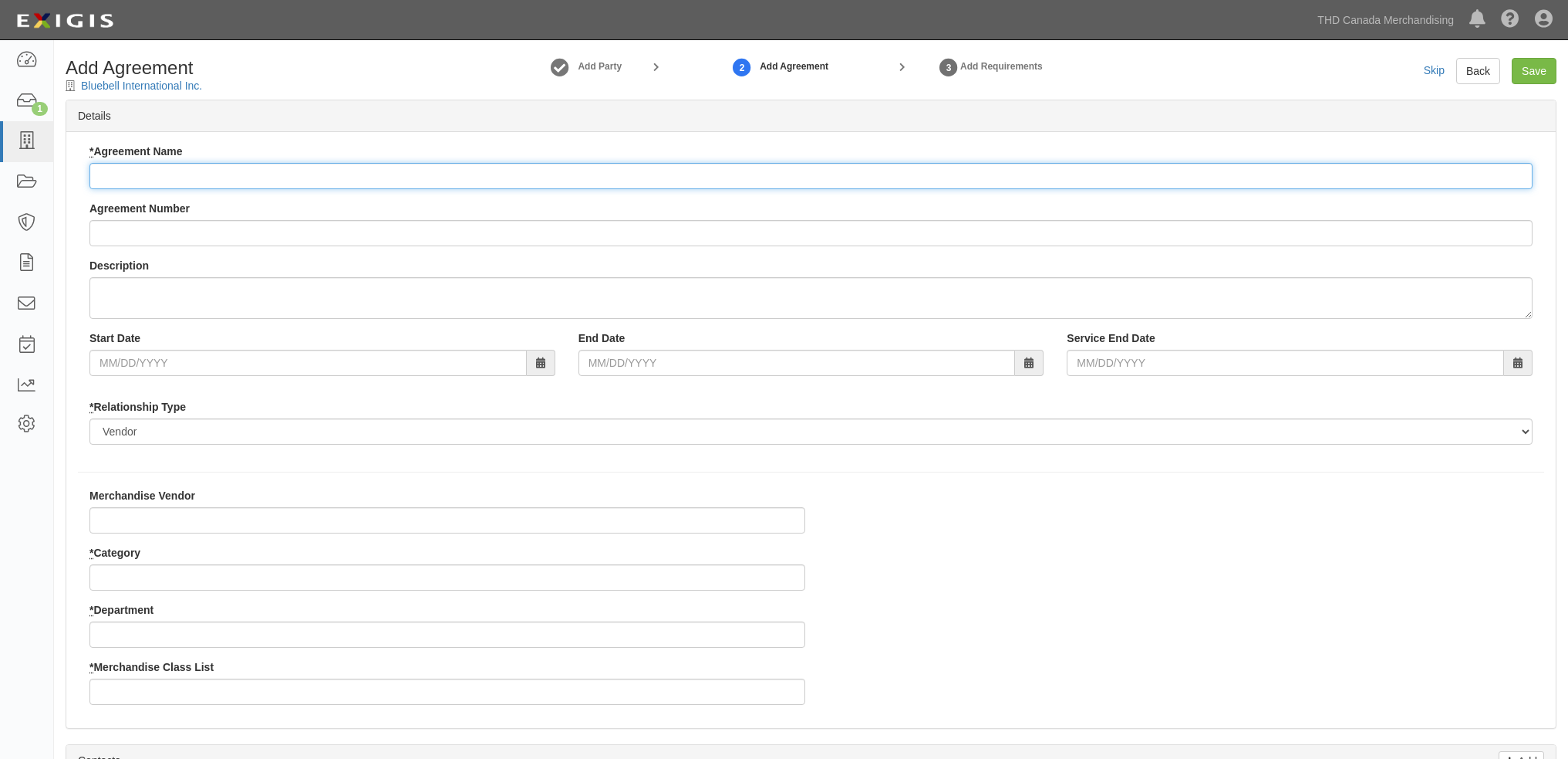
click at [138, 184] on input "* Agreement Name" at bounding box center [810, 175] width 1443 height 26
type input "Bluebell International Inc."
click at [145, 585] on input "* Category" at bounding box center [447, 577] width 716 height 26
type input "8"
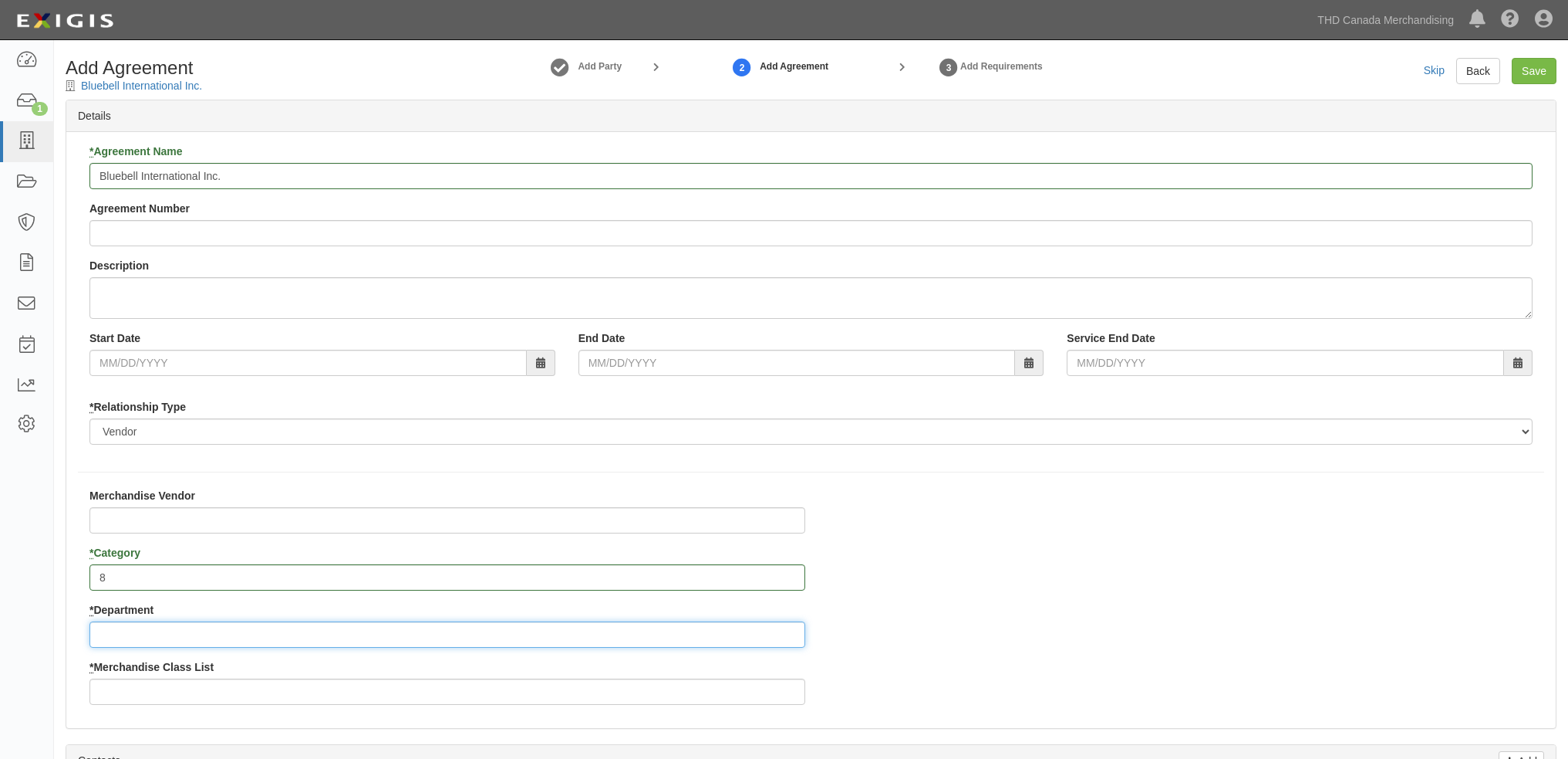
click at [146, 635] on input "* Department" at bounding box center [447, 634] width 716 height 26
type input "27"
click at [168, 683] on input "* Merchandise Class List" at bounding box center [447, 691] width 716 height 26
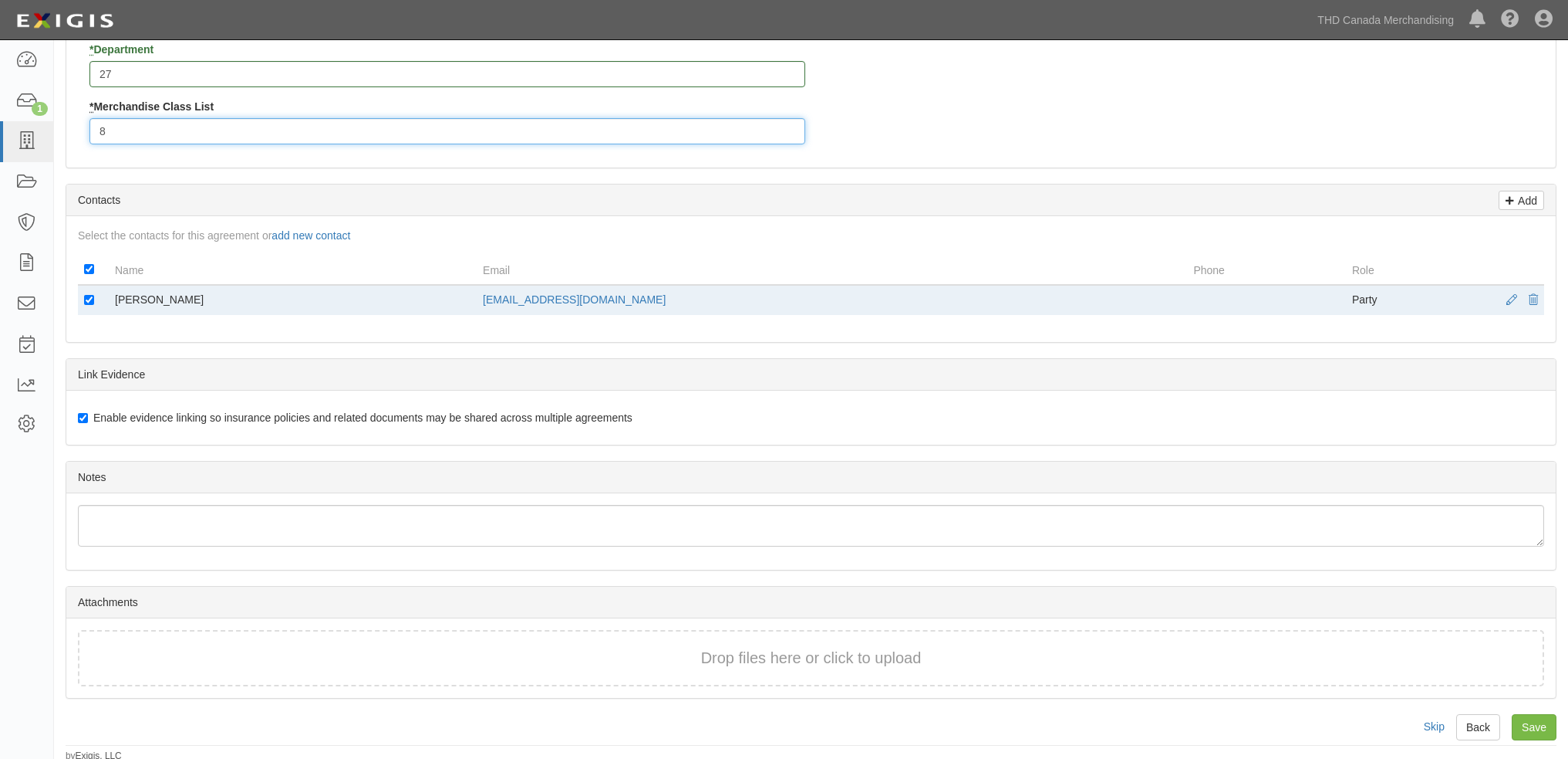
scroll to position [564, 0]
type input "8"
click at [1539, 723] on input "Save" at bounding box center [1534, 722] width 45 height 26
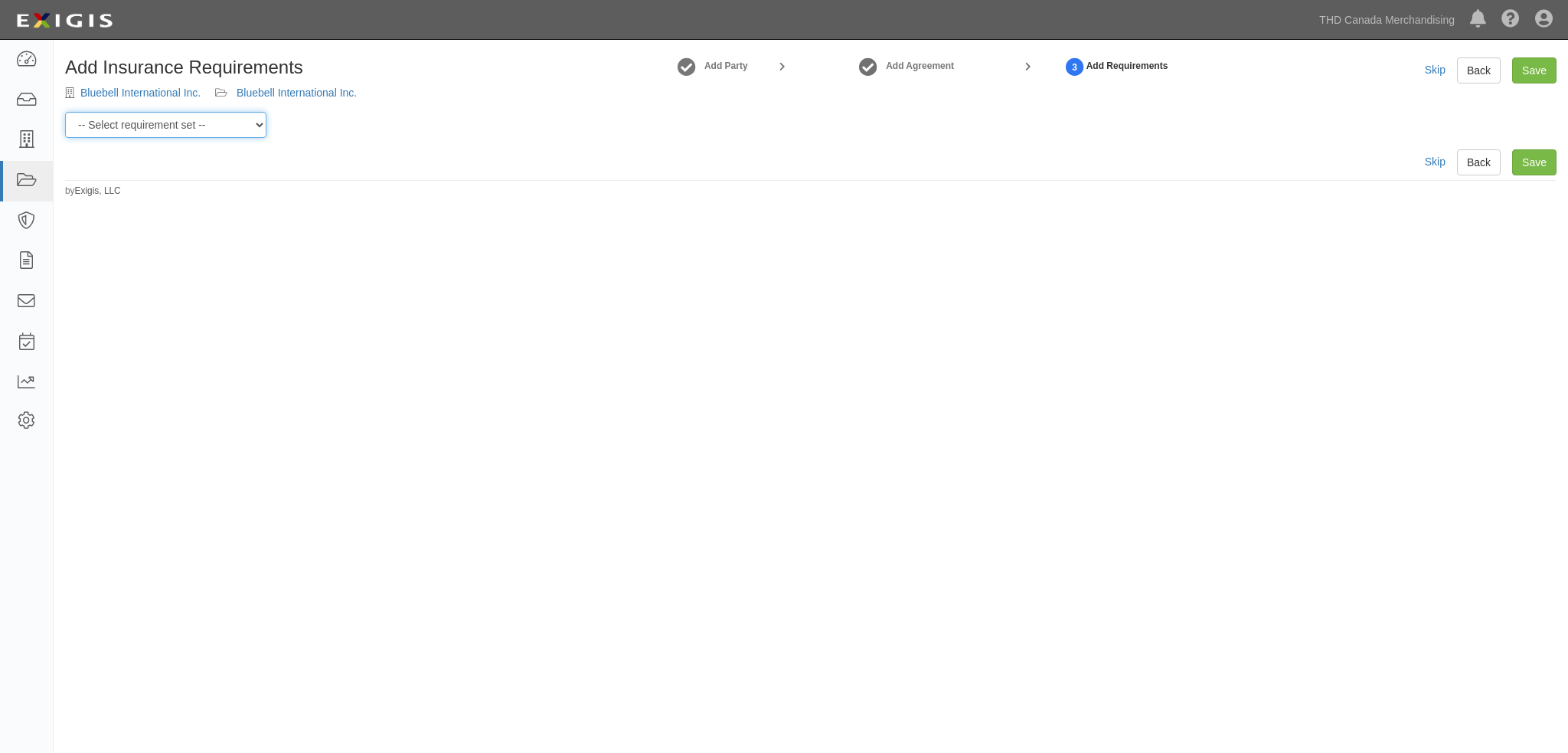
click at [252, 128] on select "-- Select requirement set -- $20M GL (Canadian Supplier) $20M GL (Non-Canadian …" at bounding box center [165, 124] width 201 height 26
select select "37050"
click at [65, 112] on select "-- Select requirement set -- $20M GL (Canadian Supplier) $20M GL (Non-Canadian …" at bounding box center [165, 124] width 201 height 26
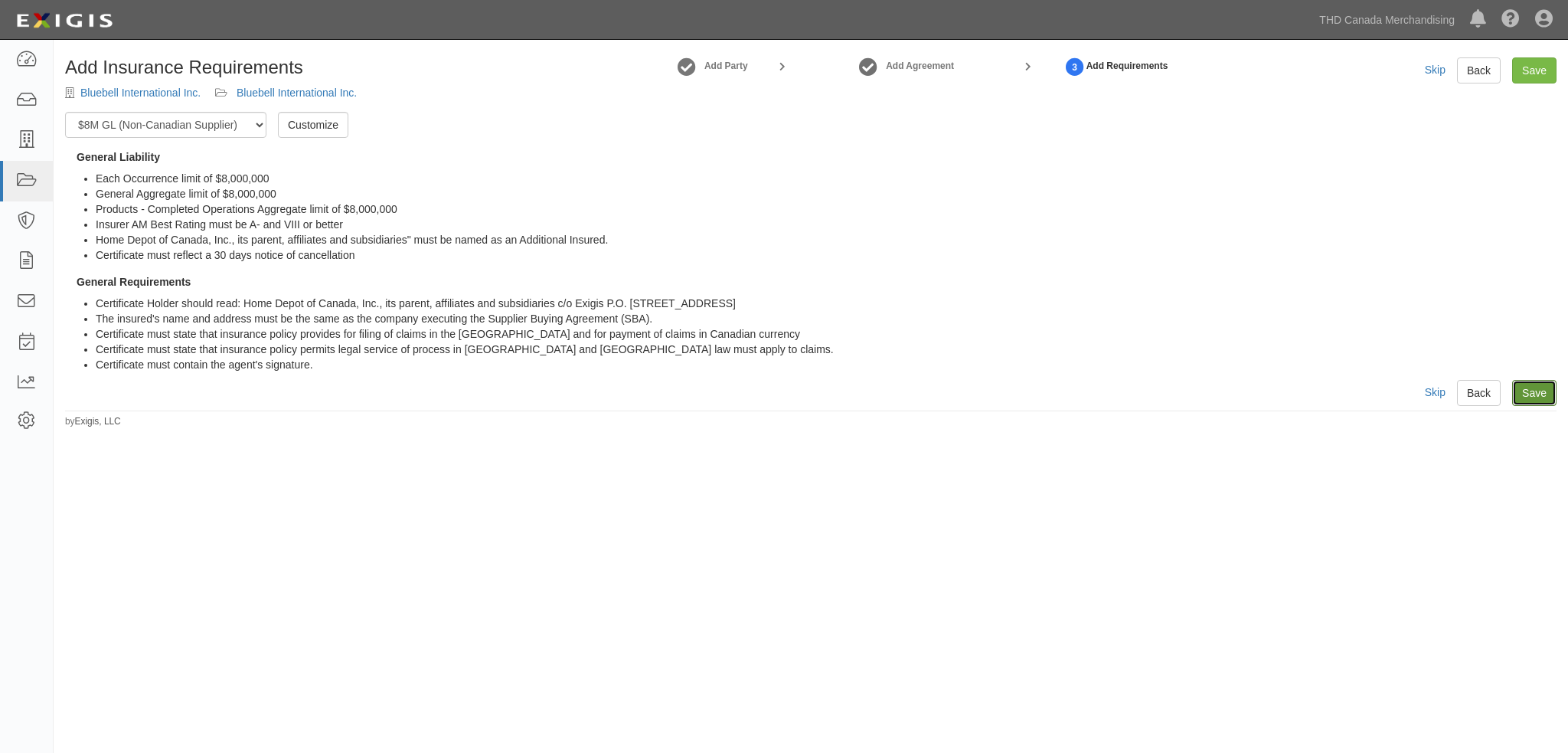
click at [1544, 388] on link "Save" at bounding box center [1534, 392] width 44 height 26
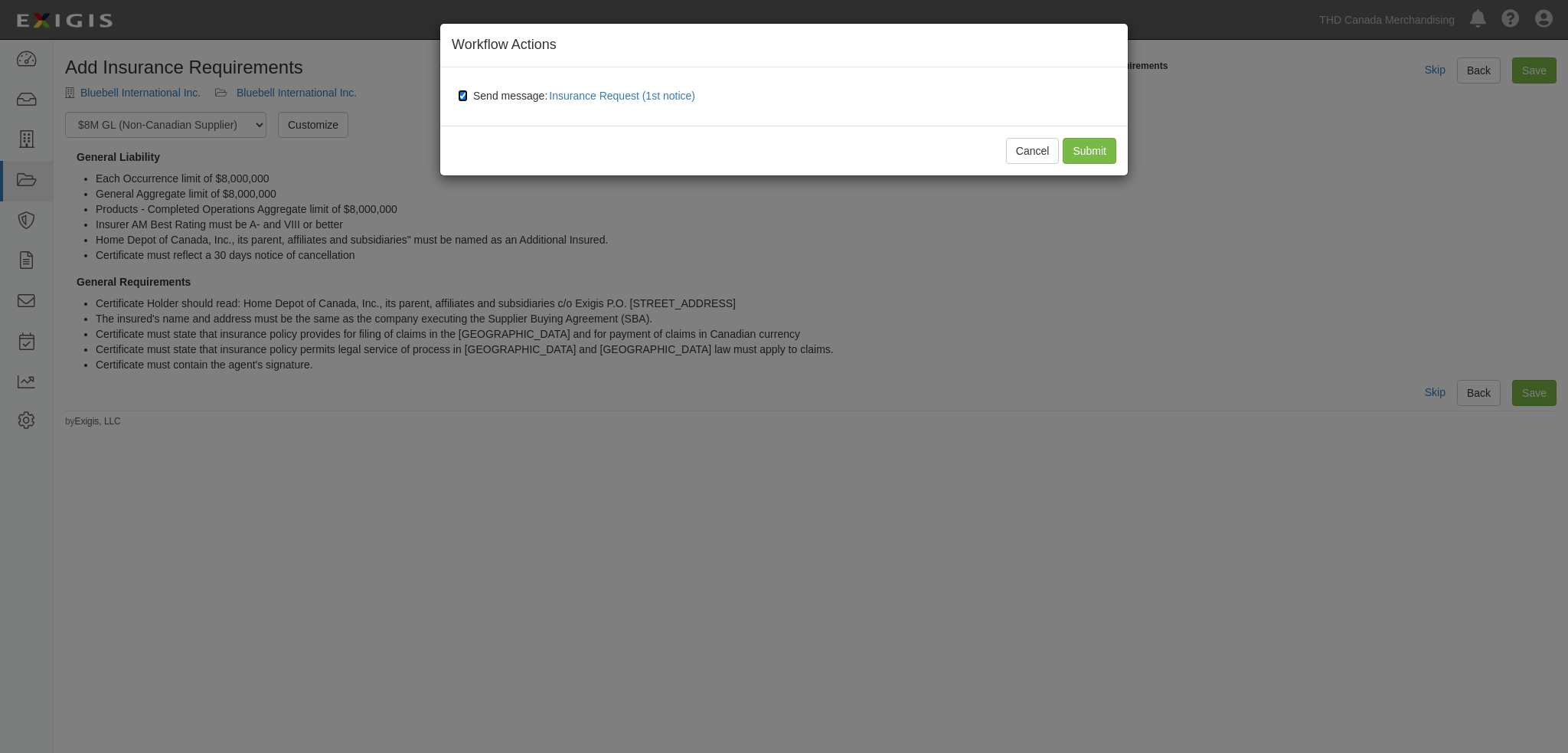
drag, startPoint x: 461, startPoint y: 92, endPoint x: 489, endPoint y: 96, distance: 28.3
click at [462, 92] on input "Send message: Insurance Request (1st notice)" at bounding box center [462, 96] width 10 height 12
checkbox input "false"
click at [1083, 147] on input "Submit" at bounding box center [1089, 150] width 53 height 26
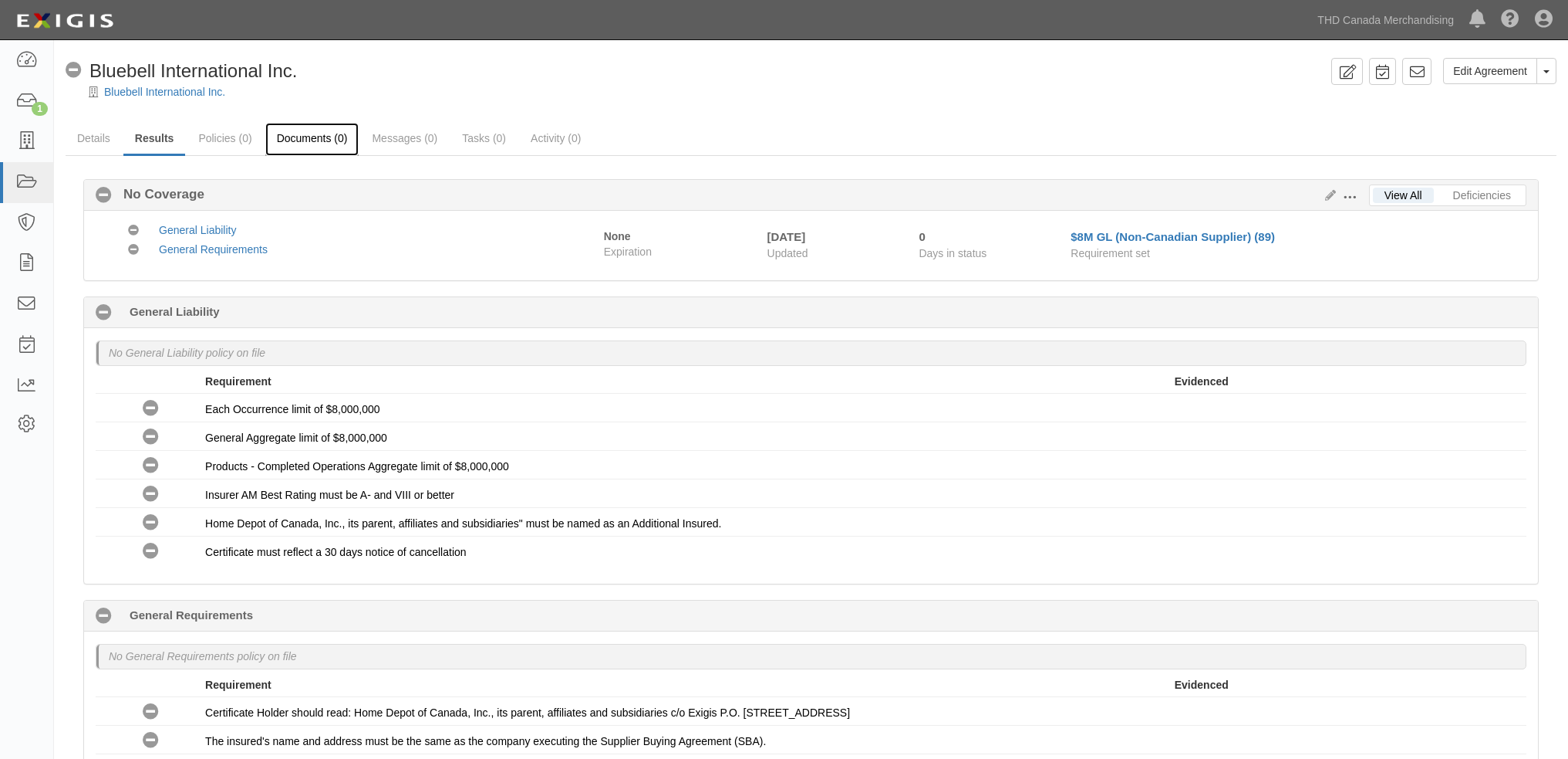
click at [331, 142] on link "Documents (0)" at bounding box center [312, 139] width 94 height 33
